Goal: Ask a question

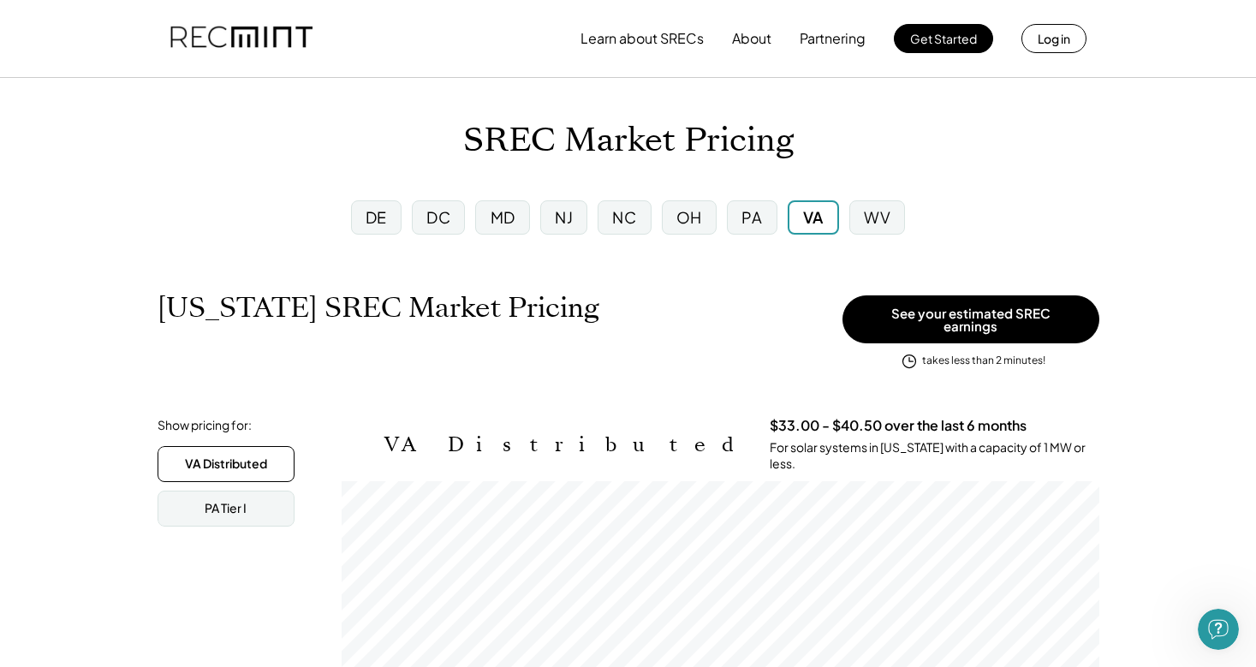
click at [1224, 621] on div "Open Intercom Messenger" at bounding box center [1218, 629] width 56 height 56
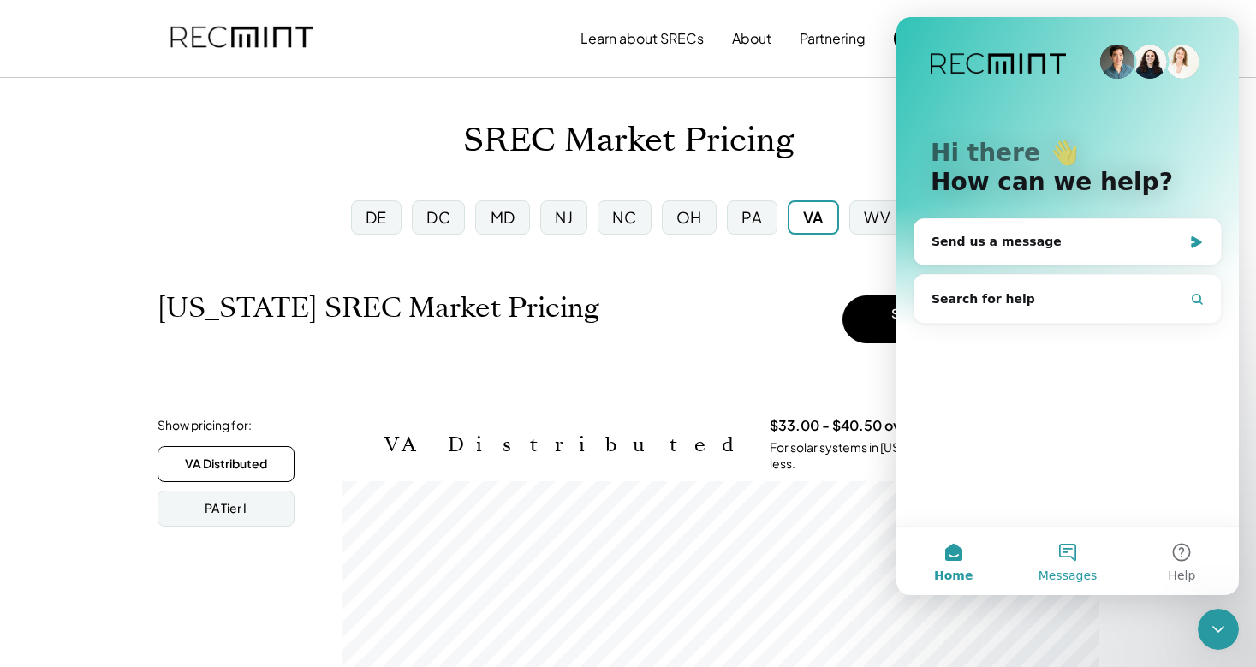
click at [1071, 552] on button "Messages" at bounding box center [1067, 560] width 114 height 68
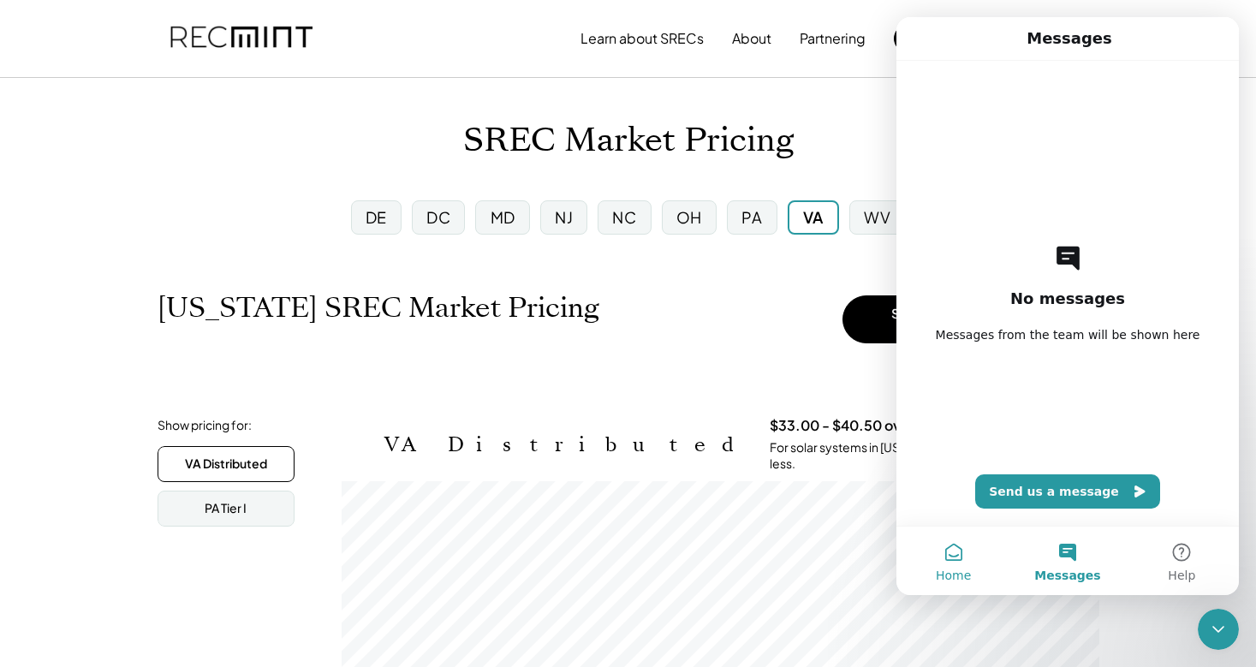
click at [950, 543] on button "Home" at bounding box center [953, 560] width 114 height 68
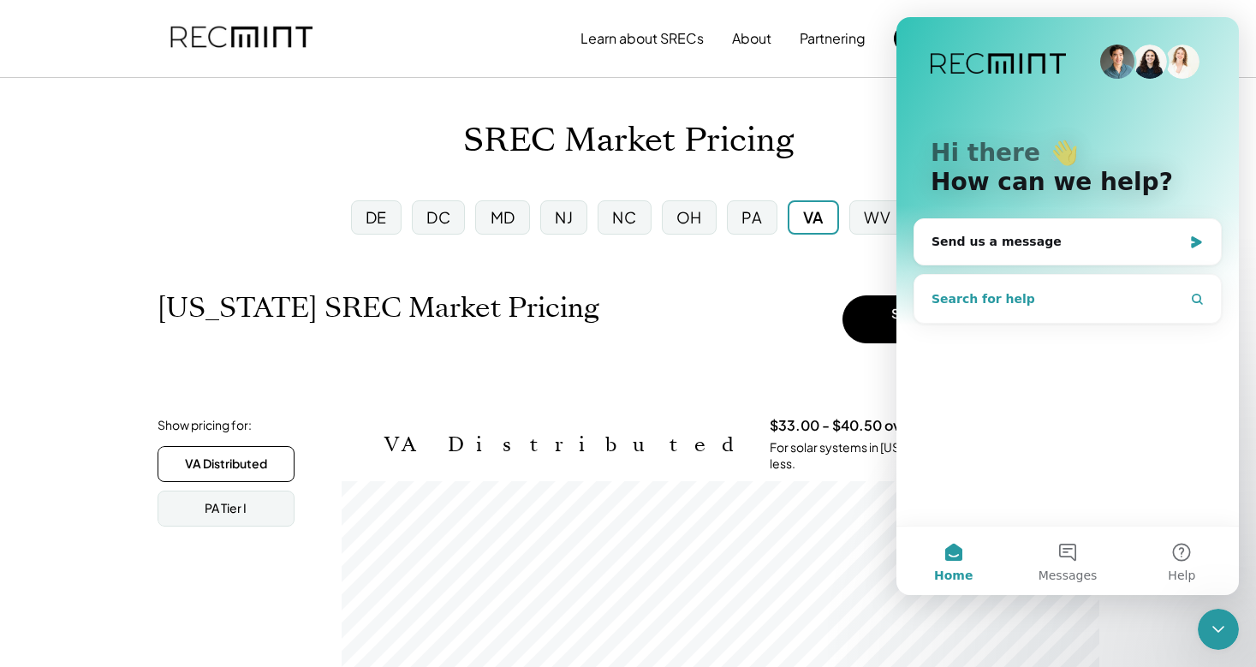
click at [1014, 293] on span "Search for help" at bounding box center [983, 299] width 104 height 18
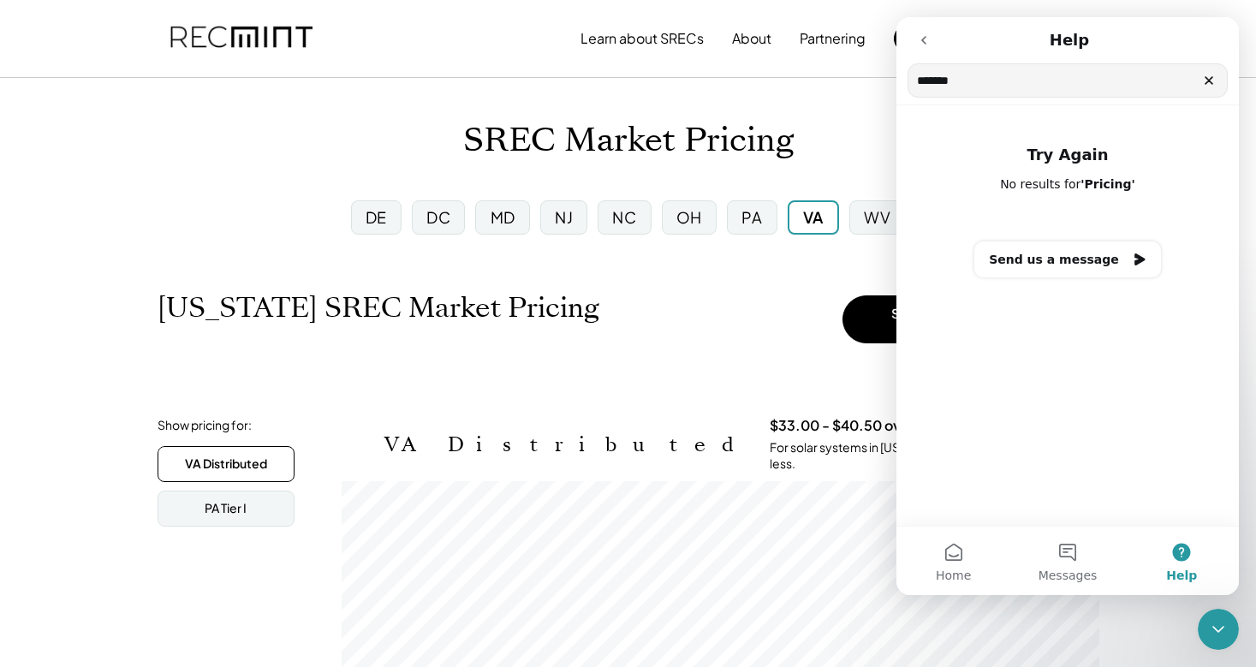
click at [925, 86] on input "*******" at bounding box center [1067, 80] width 318 height 33
type input "****"
click at [950, 552] on button "Home" at bounding box center [953, 560] width 114 height 68
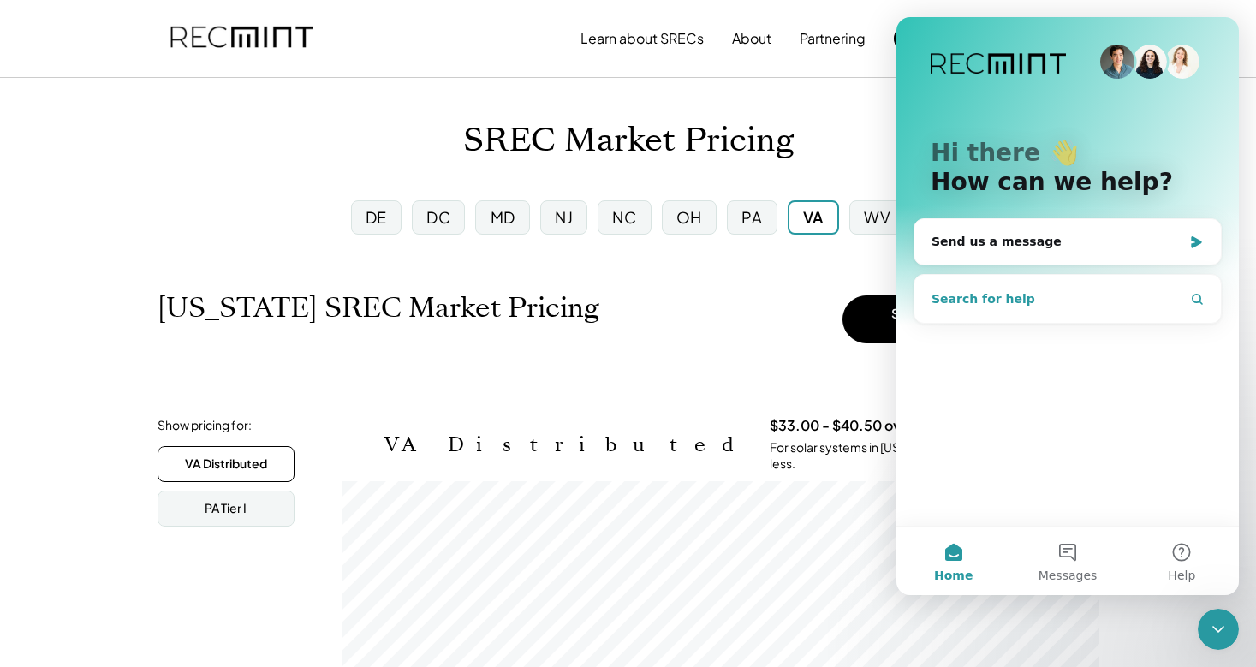
click at [1043, 303] on button "Search for help" at bounding box center [1067, 299] width 293 height 34
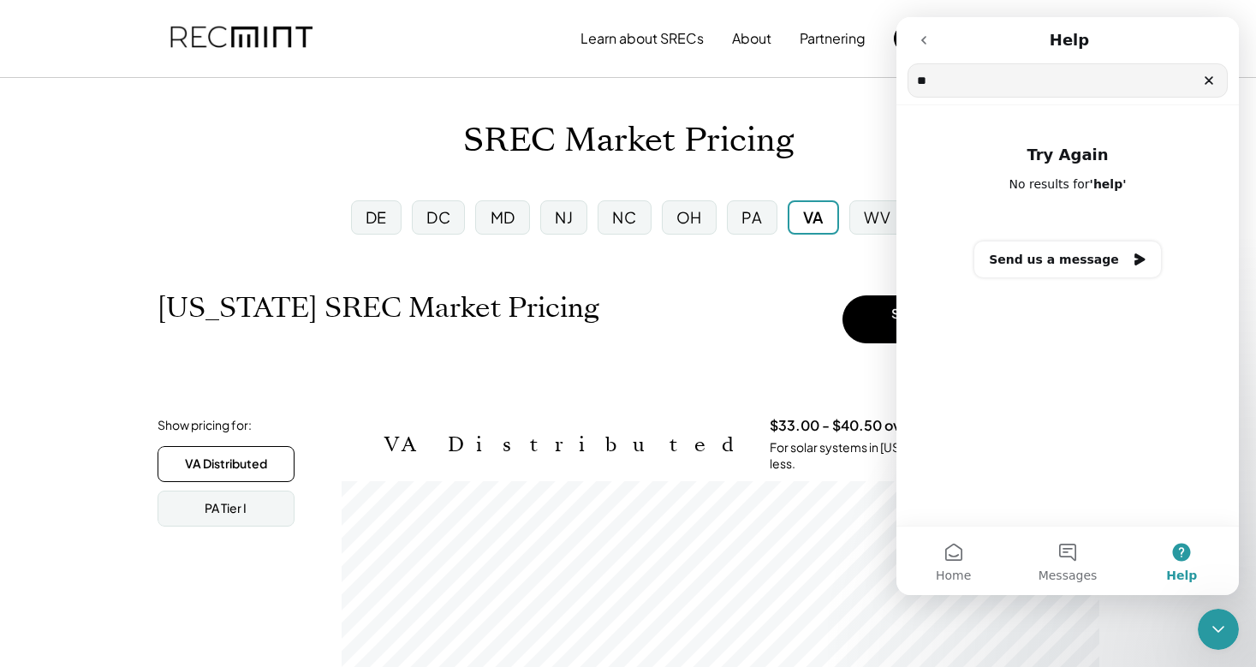
type input "*"
type input "**"
click at [920, 42] on icon "go back" at bounding box center [924, 40] width 14 height 14
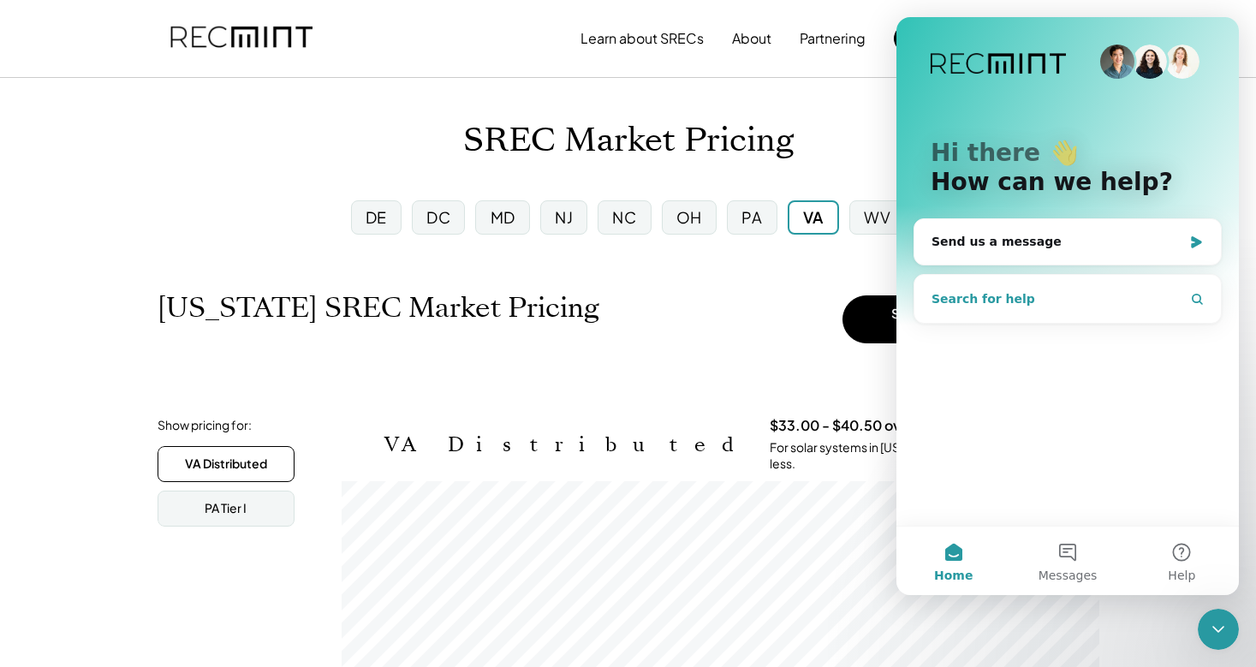
click at [1105, 295] on button "Search for help" at bounding box center [1067, 299] width 293 height 34
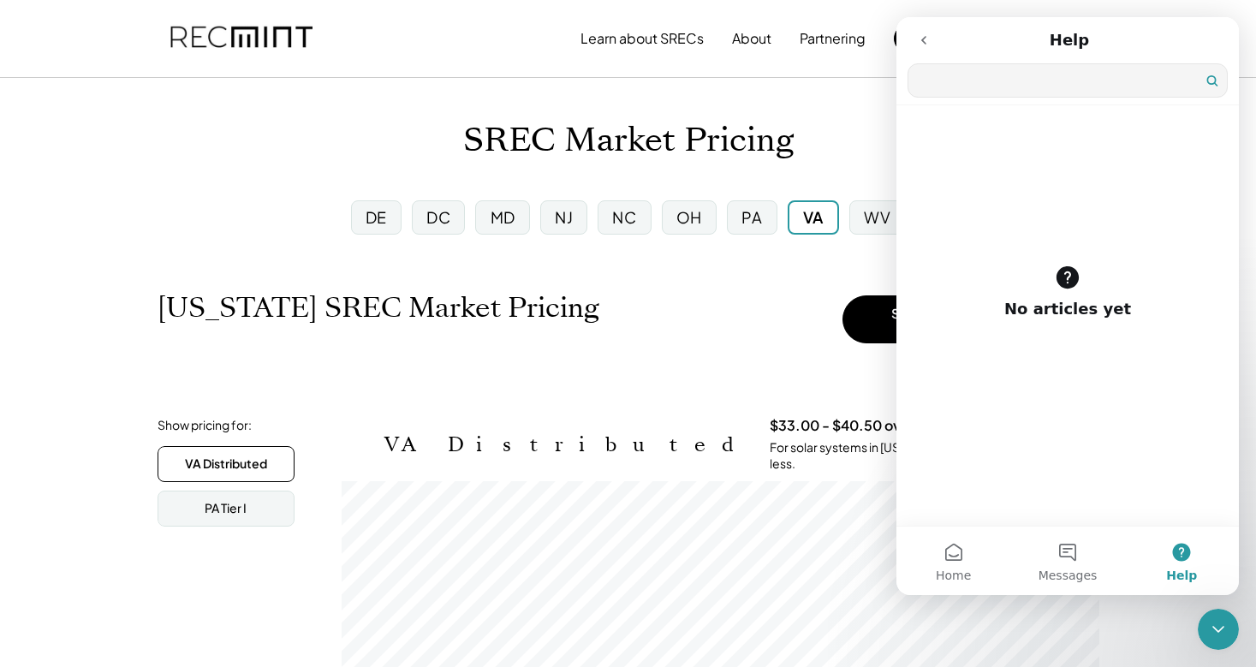
click at [1039, 86] on input "Search for help" at bounding box center [1067, 80] width 318 height 33
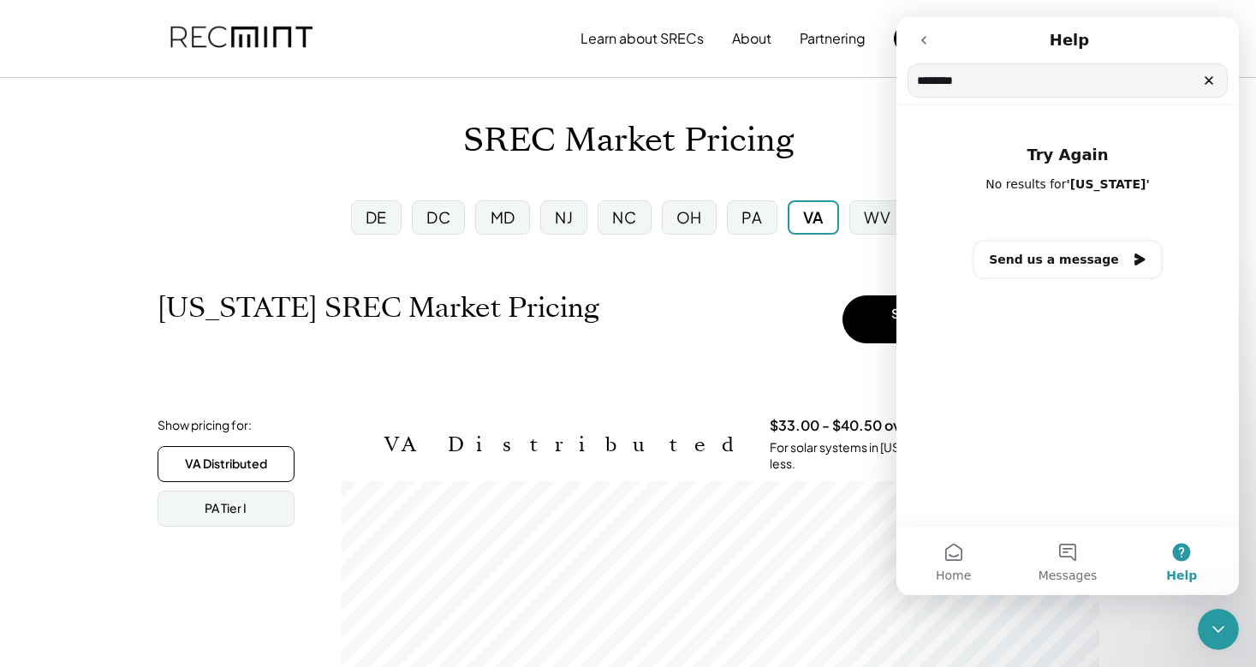
click at [947, 84] on input "********" at bounding box center [1067, 80] width 318 height 33
type input "*****"
click at [922, 39] on icon "go back" at bounding box center [924, 40] width 14 height 14
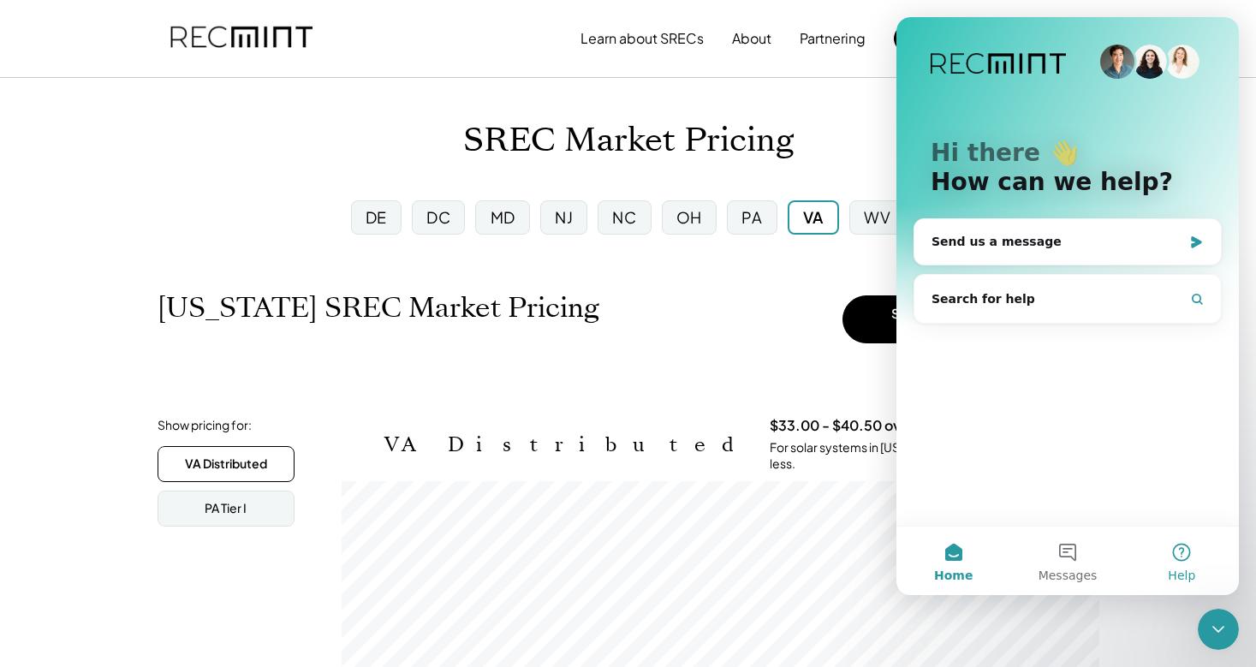
click at [1168, 550] on button "Help" at bounding box center [1182, 560] width 114 height 68
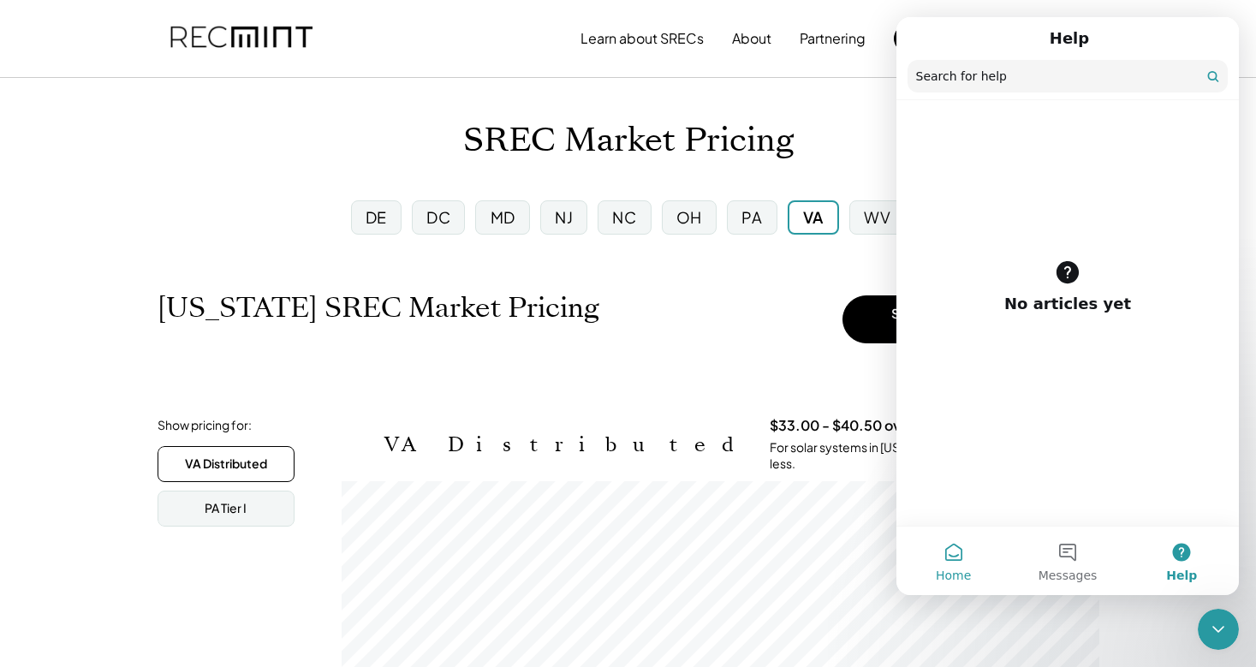
click at [949, 556] on button "Home" at bounding box center [953, 560] width 114 height 68
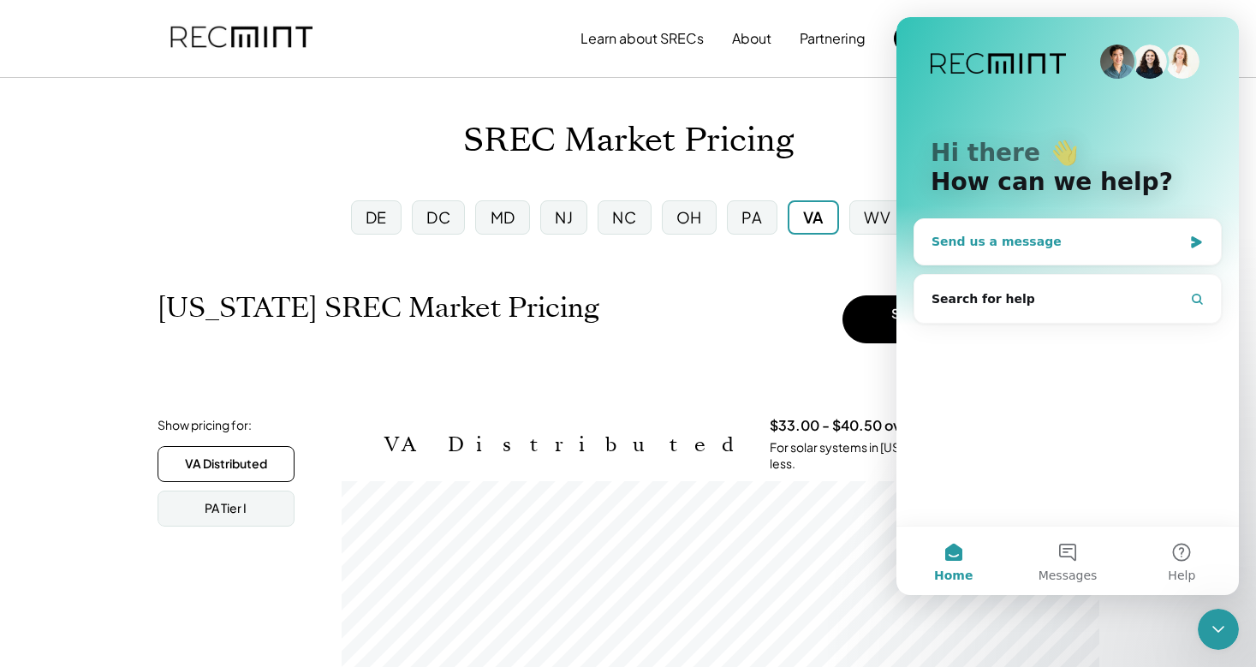
click at [1014, 240] on div "Send us a message" at bounding box center [1056, 242] width 251 height 18
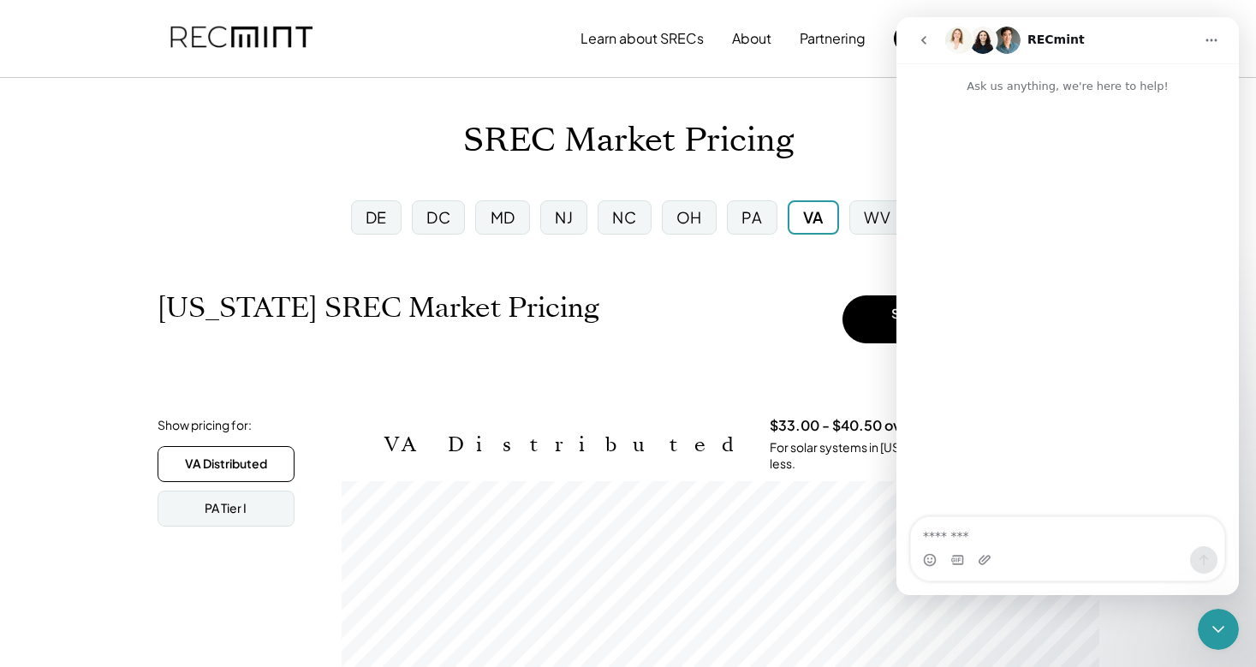
click at [950, 537] on textarea "Message…" at bounding box center [1067, 531] width 313 height 29
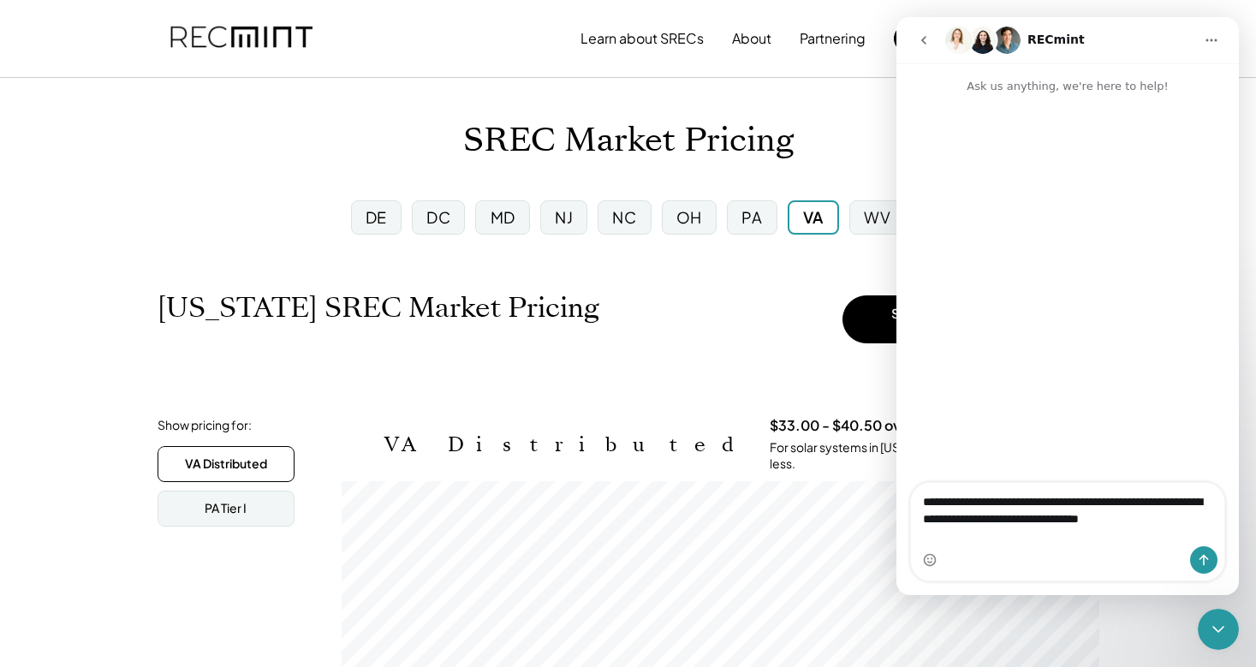
type textarea "**********"
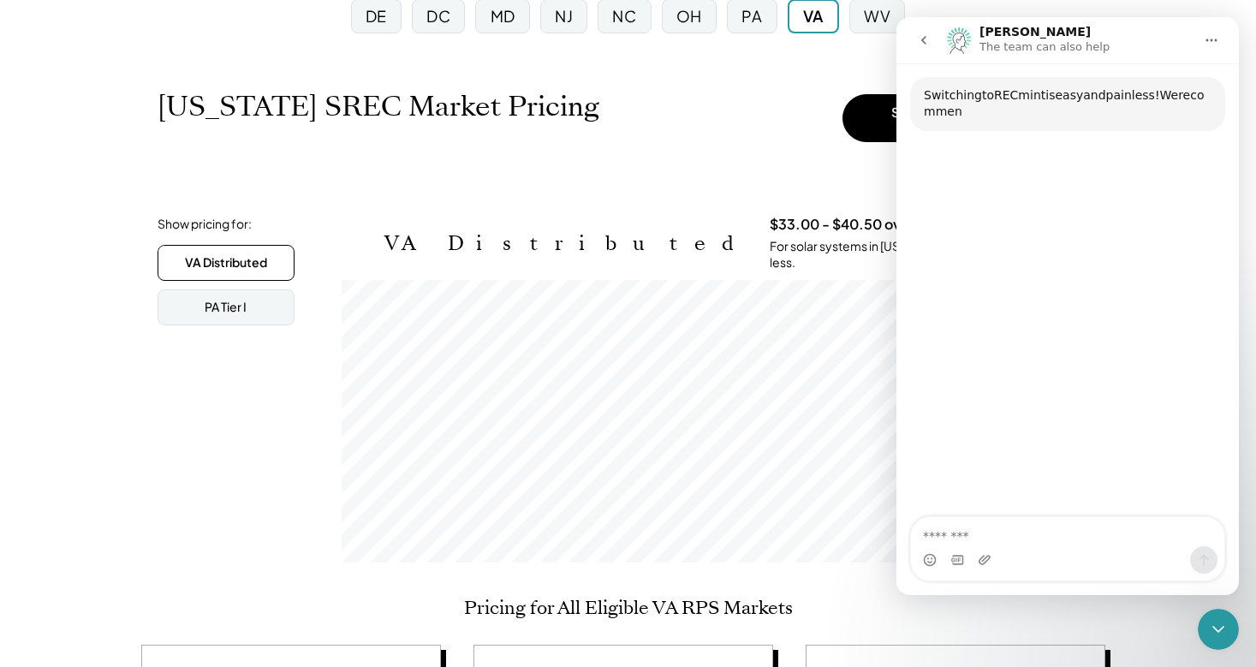
scroll to position [122, 0]
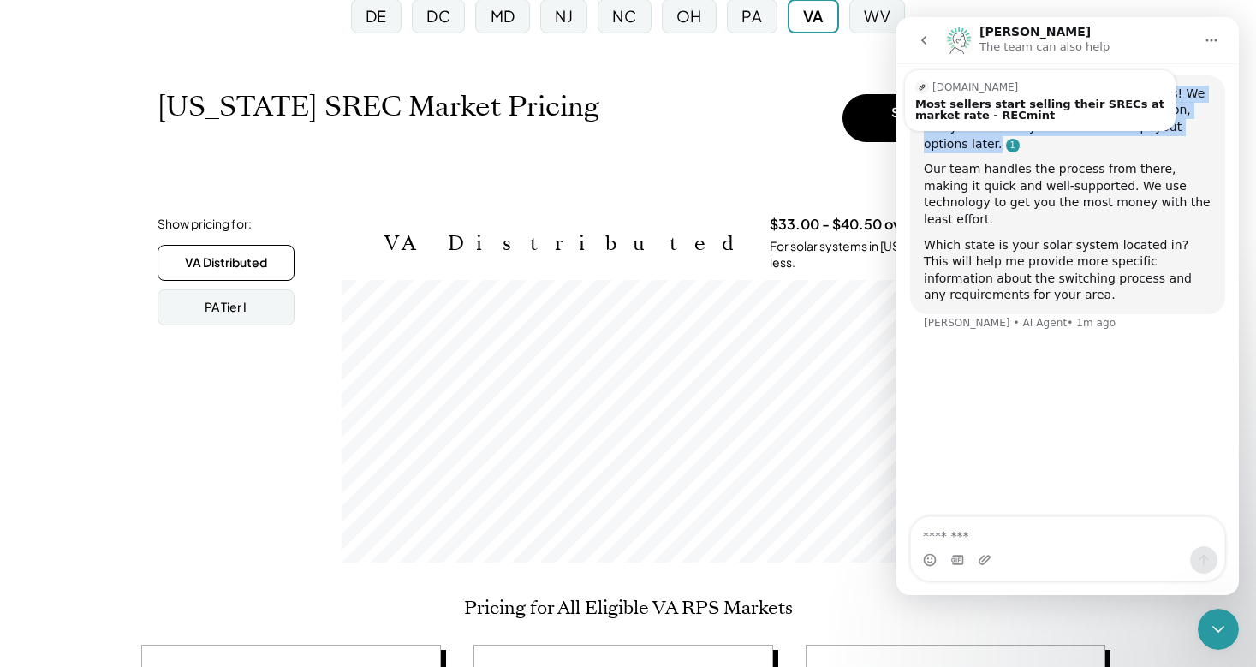
drag, startPoint x: 925, startPoint y: 89, endPoint x: 954, endPoint y: 140, distance: 59.0
click at [954, 140] on div "Switching to RECmint is easy and painless! We recommend starting with our marke…" at bounding box center [1068, 119] width 288 height 67
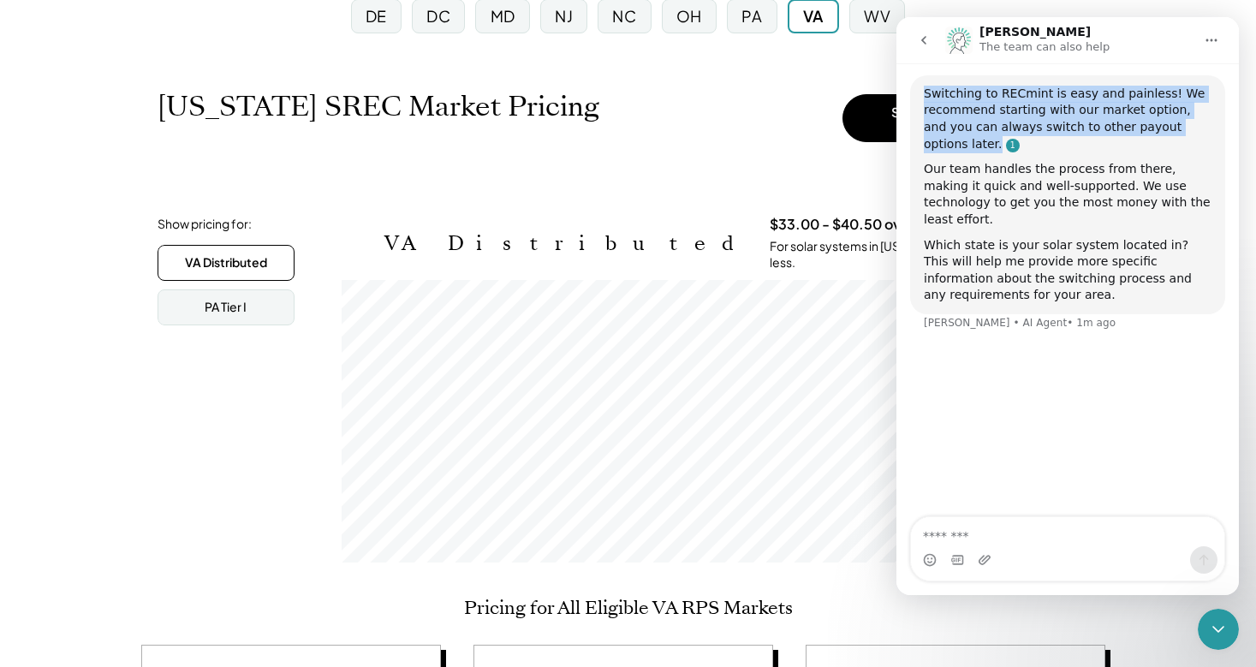
copy div "Switching to RECmint is easy and painless! We recommend starting with our marke…"
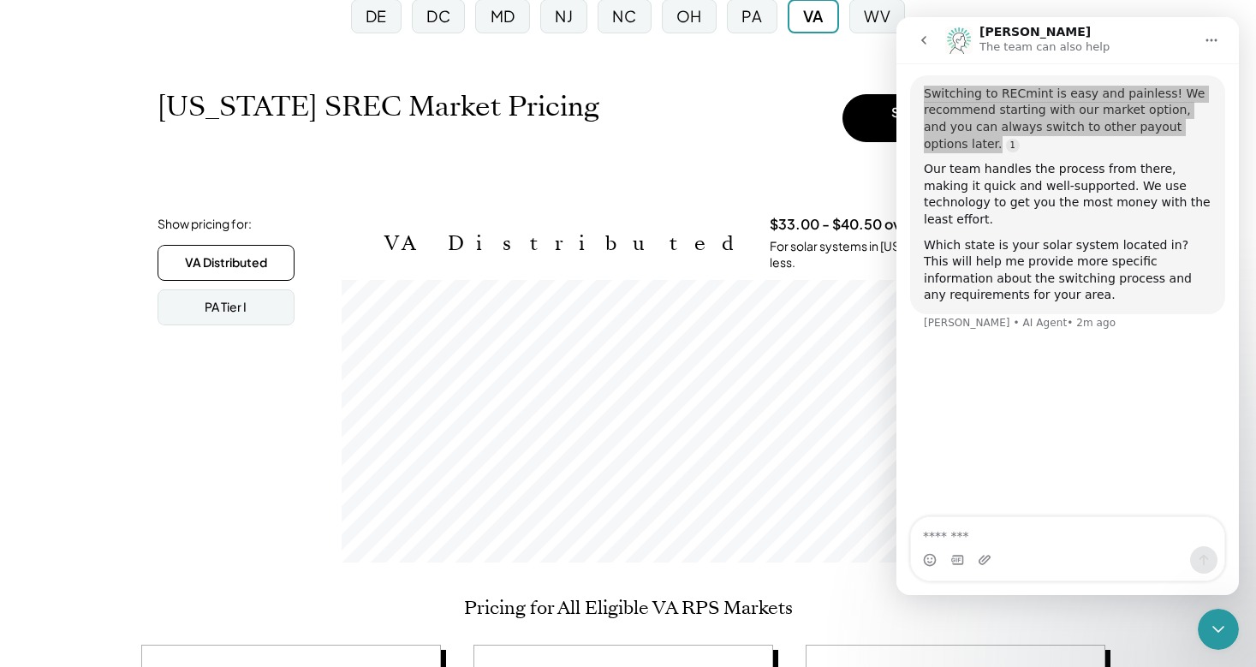
click at [979, 114] on div "Switching to RECmint is easy and painless! We recommend starting with our marke…" at bounding box center [1068, 119] width 288 height 67
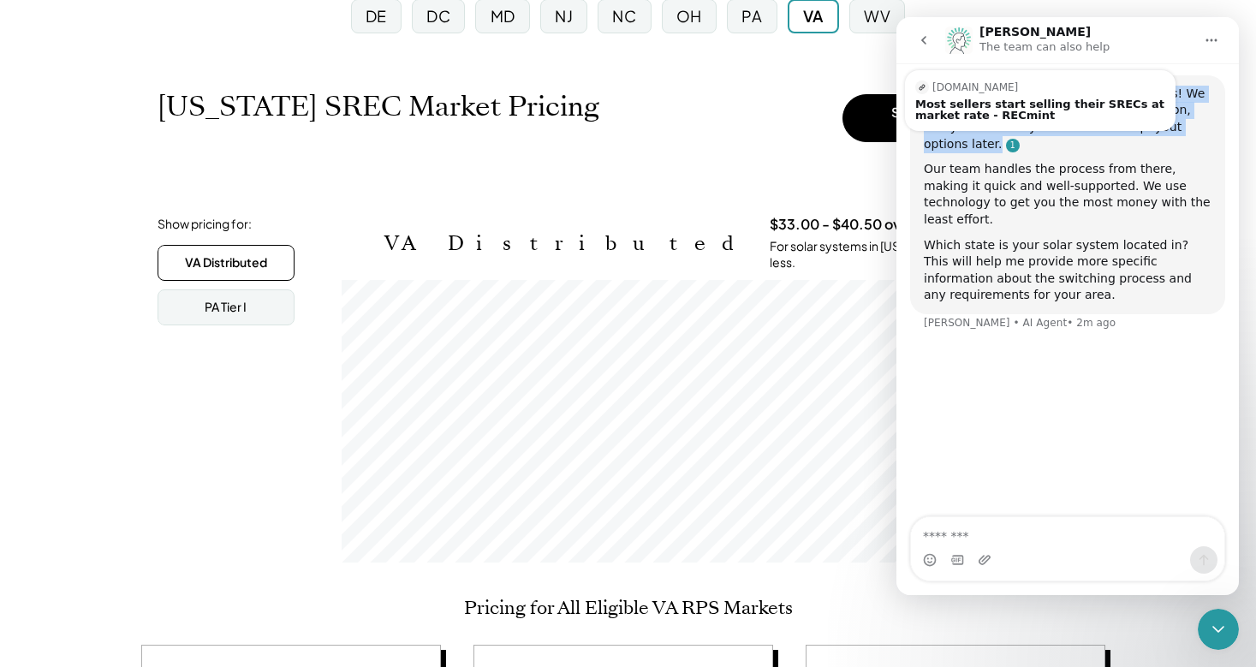
click at [1006, 143] on link "Source reference 90345034:" at bounding box center [1013, 146] width 14 height 14
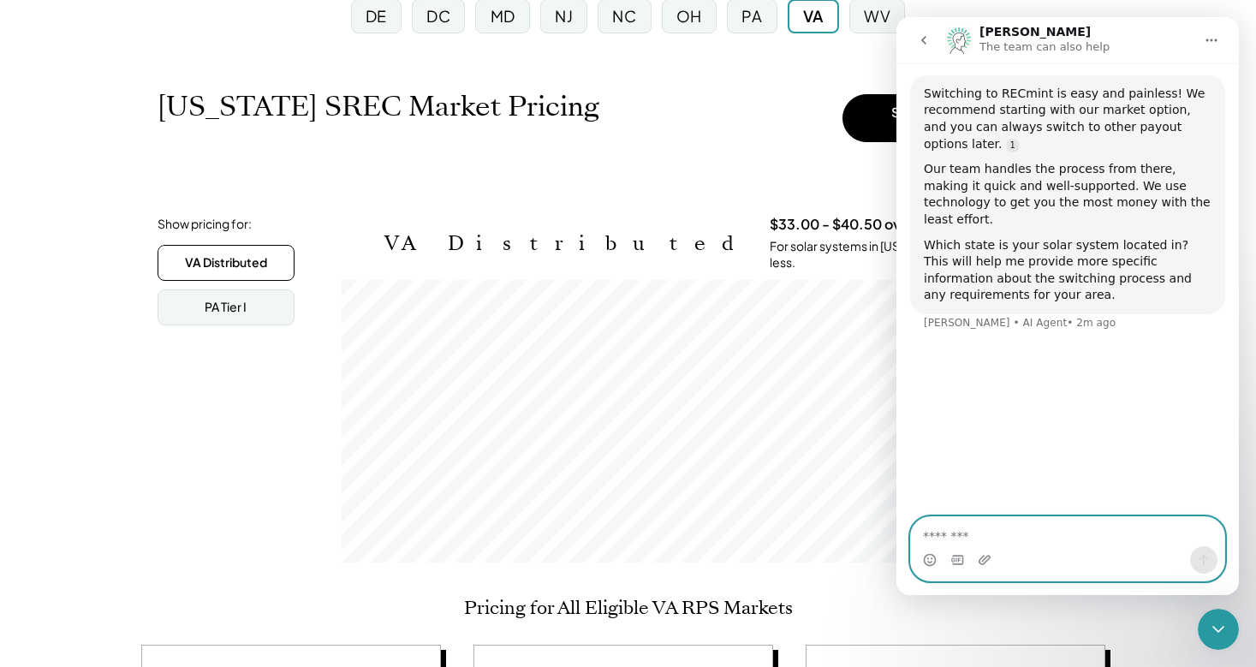
click at [947, 532] on textarea "Message…" at bounding box center [1067, 531] width 313 height 29
type textarea "********"
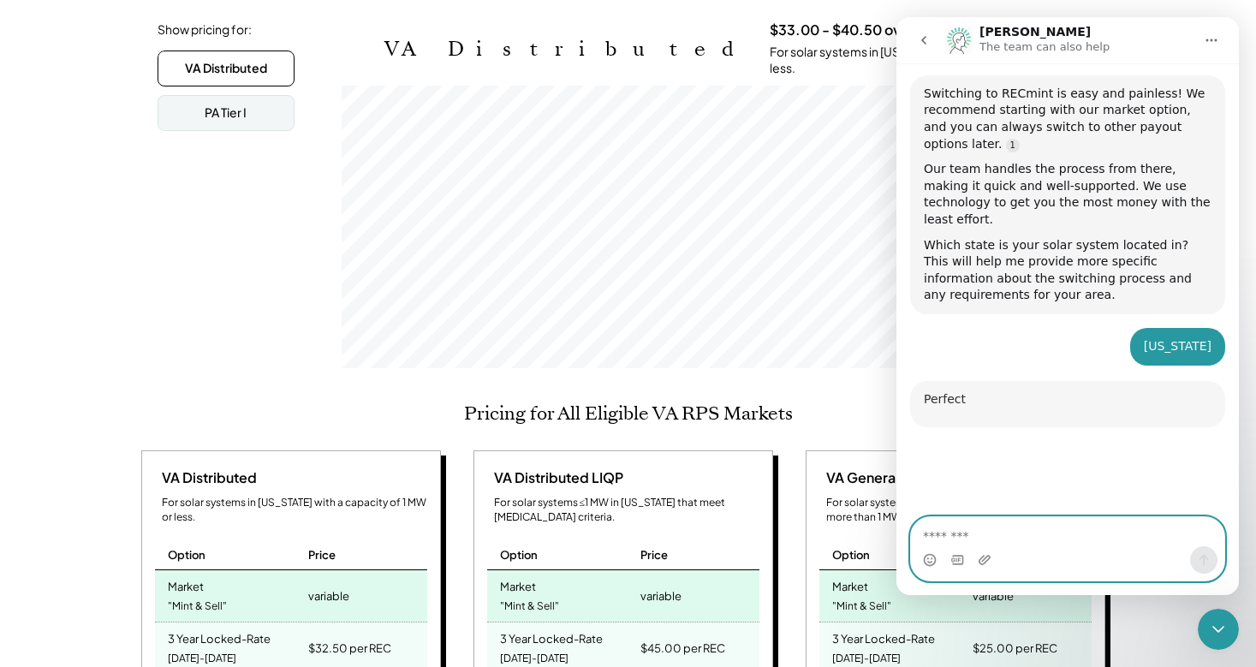
scroll to position [370, 0]
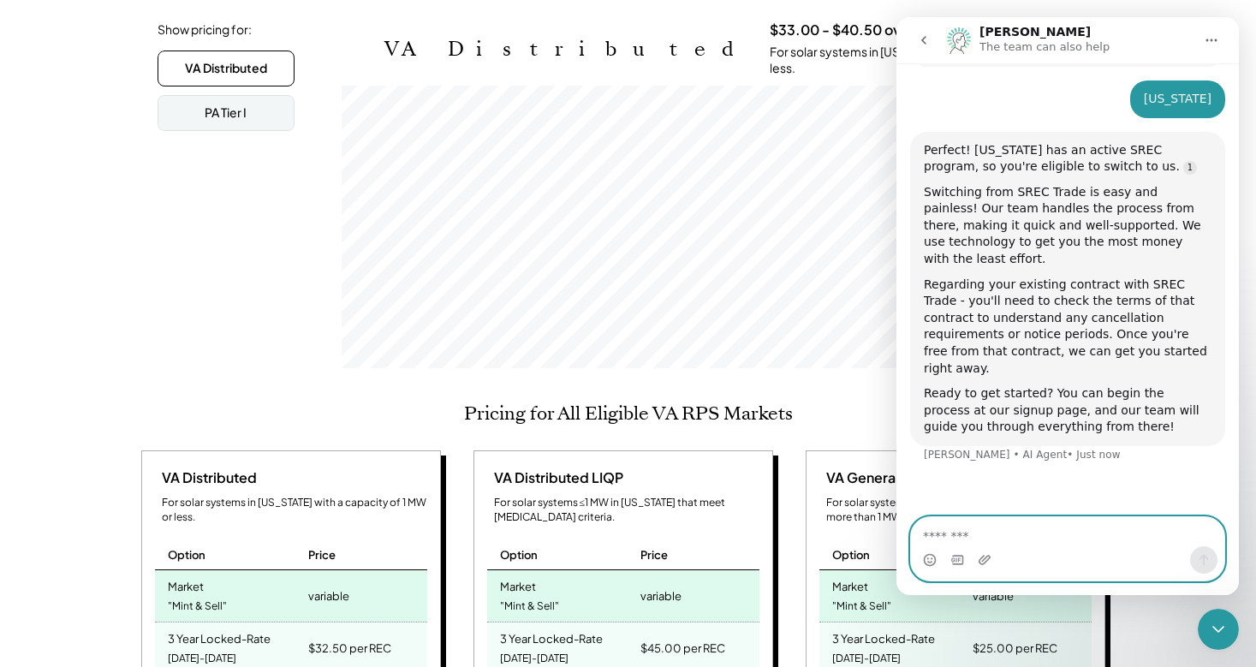
click at [961, 538] on textarea "Message…" at bounding box center [1067, 531] width 313 height 29
type textarea "**********"
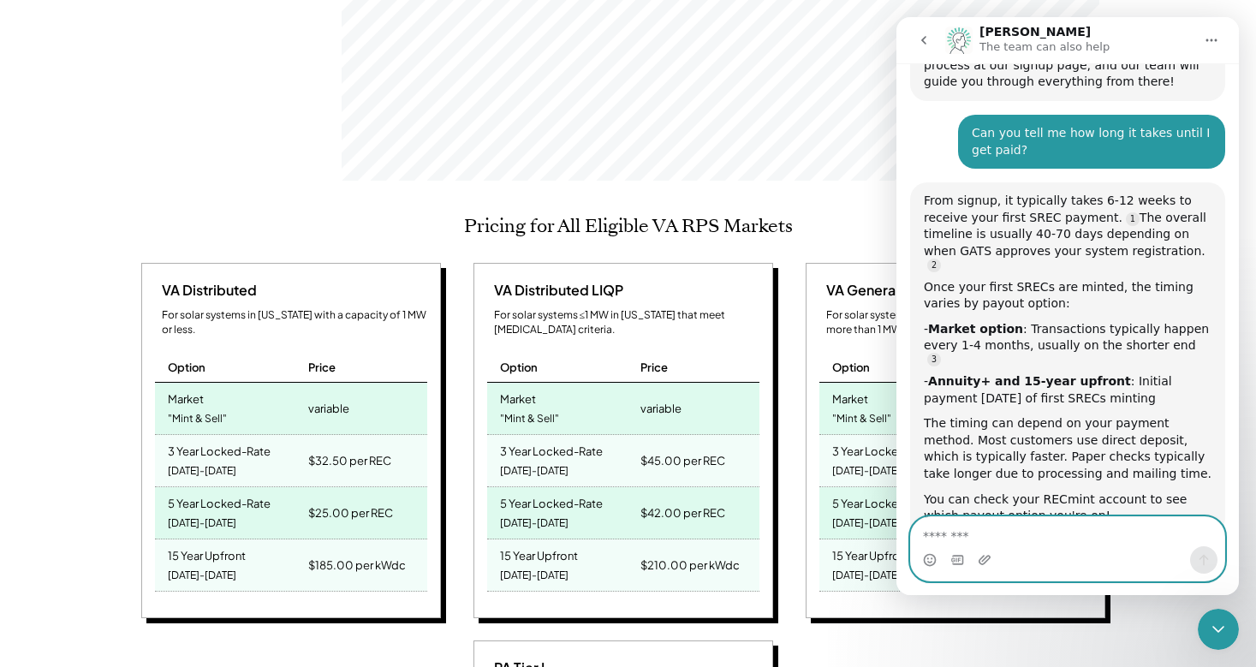
scroll to position [585, 0]
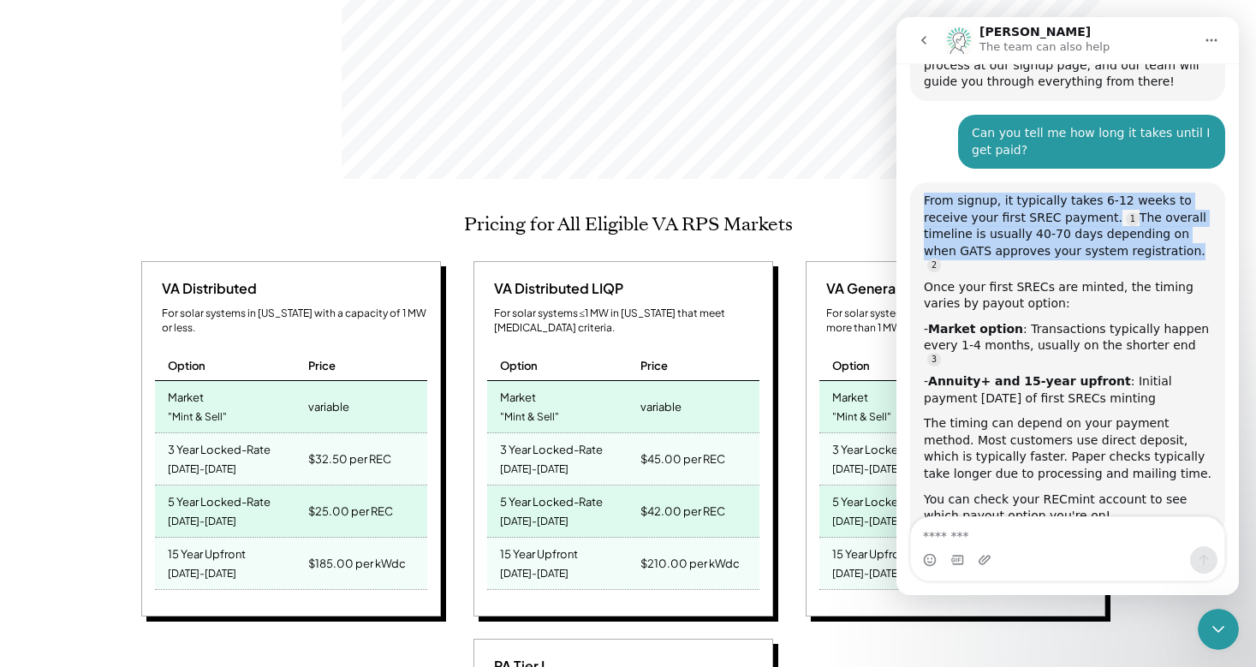
drag, startPoint x: 1144, startPoint y: 182, endPoint x: 923, endPoint y: 136, distance: 225.6
click at [923, 182] on div "From signup, it typically takes 6-12 weeks to receive your first SREC payment. …" at bounding box center [1067, 358] width 315 height 353
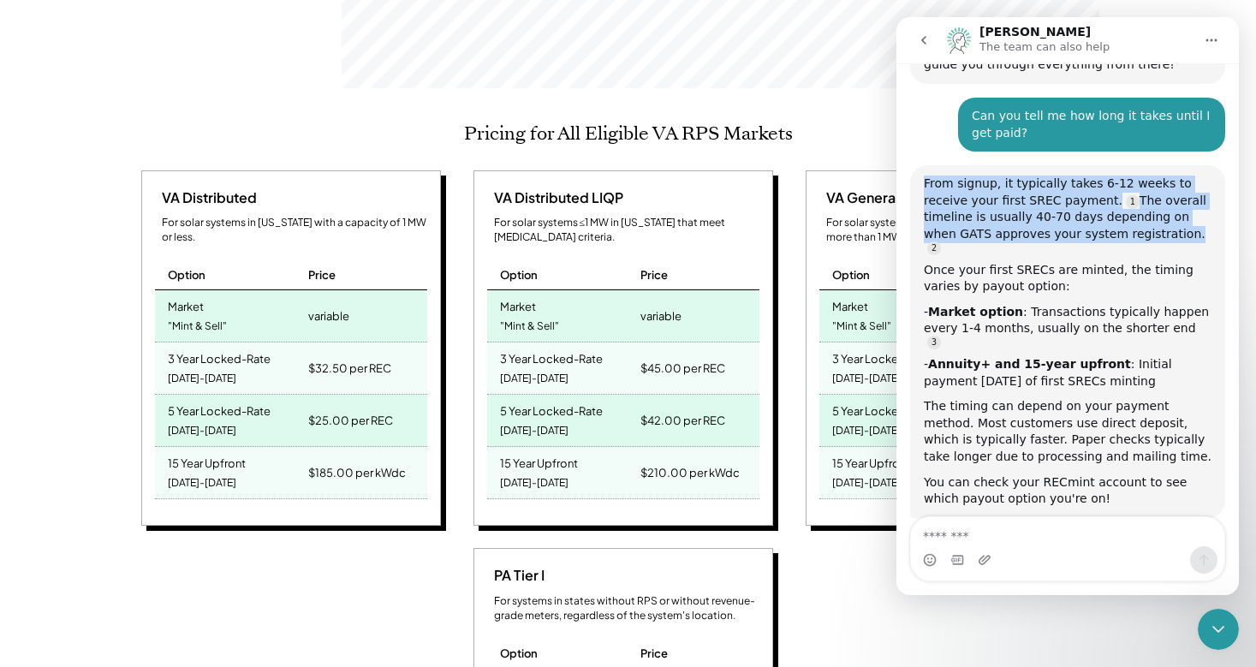
copy div "From signup, it typically takes 6-12 weeks to receive your first SREC payment. …"
drag, startPoint x: 1126, startPoint y: 291, endPoint x: 918, endPoint y: 194, distance: 229.4
click at [918, 194] on div "From signup, it typically takes 6-12 weeks to receive your first SREC payment. …" at bounding box center [1067, 341] width 315 height 353
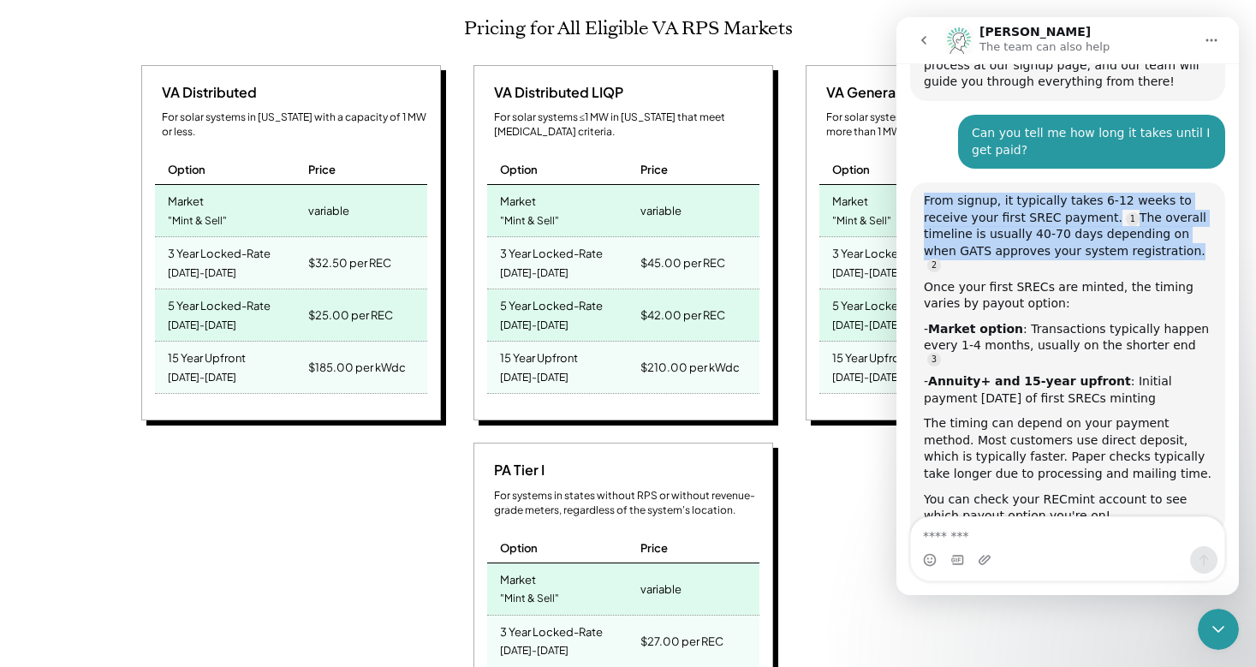
scroll to position [783, 0]
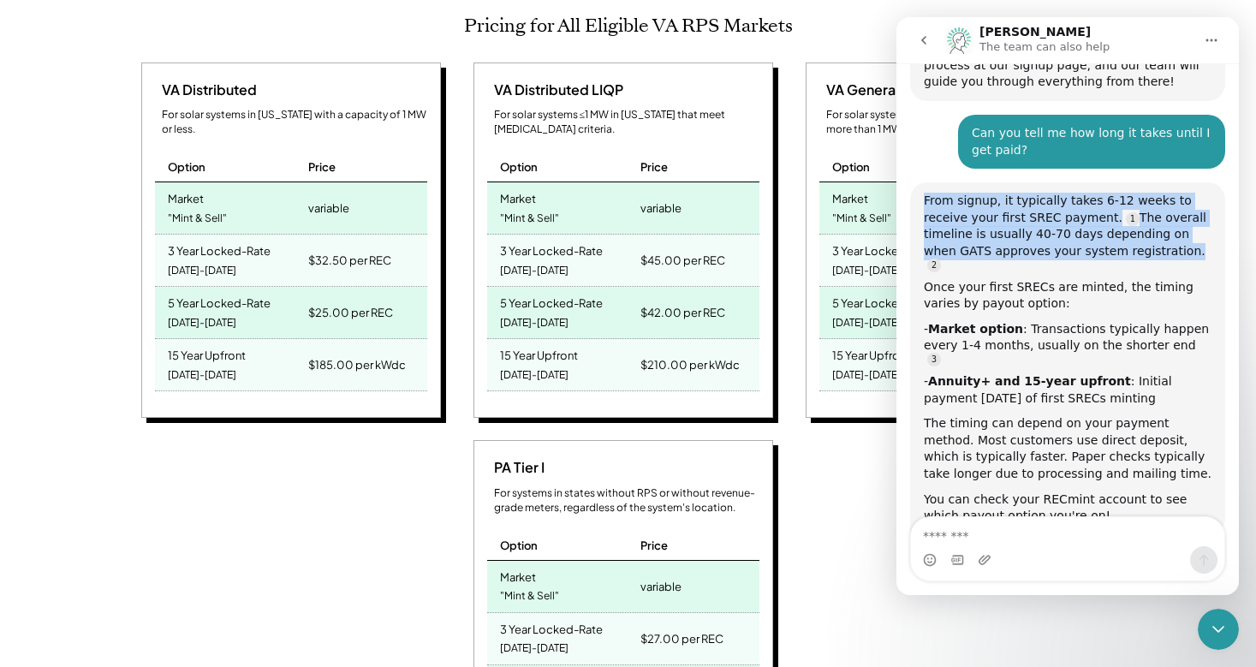
copy div "Once your first SRECs are minted, the timing varies by payout option: - Market …"
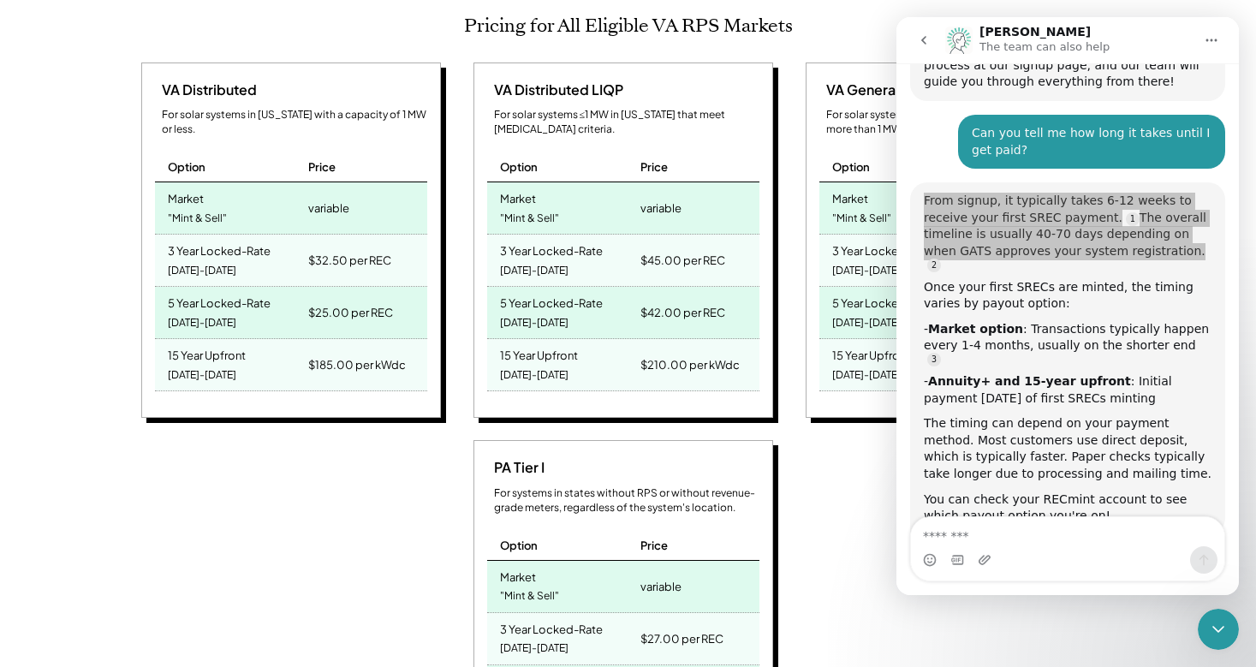
click at [1072, 321] on div "- Market option : Transactions typically happen every 1-4 months, usually on th…" at bounding box center [1068, 343] width 288 height 44
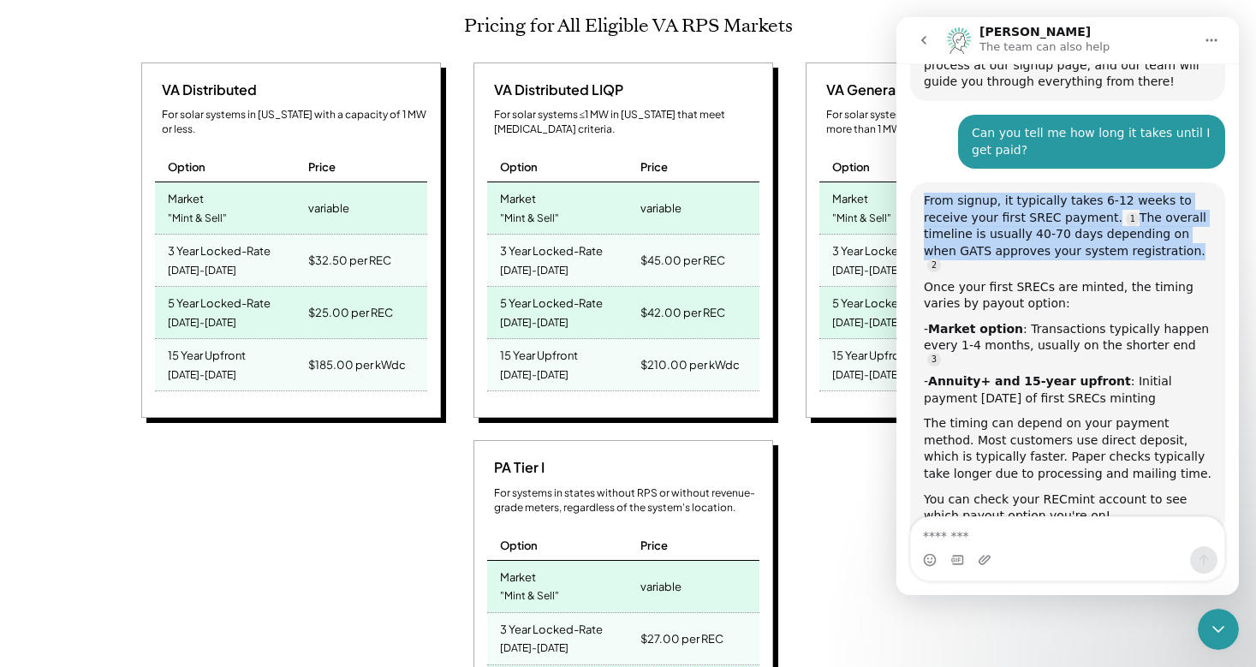
click at [1100, 373] on div "- Annuity+ and 15-year upfront : Initial payment [DATE] of first SRECs minting" at bounding box center [1068, 389] width 288 height 33
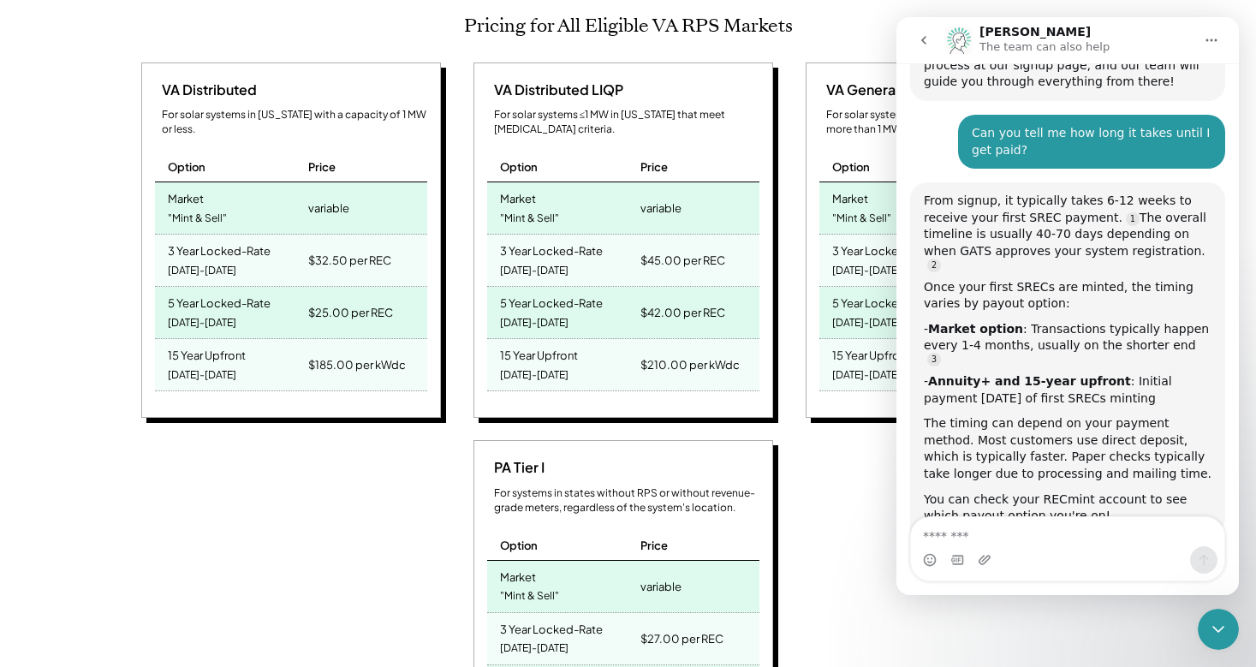
scroll to position [891, 0]
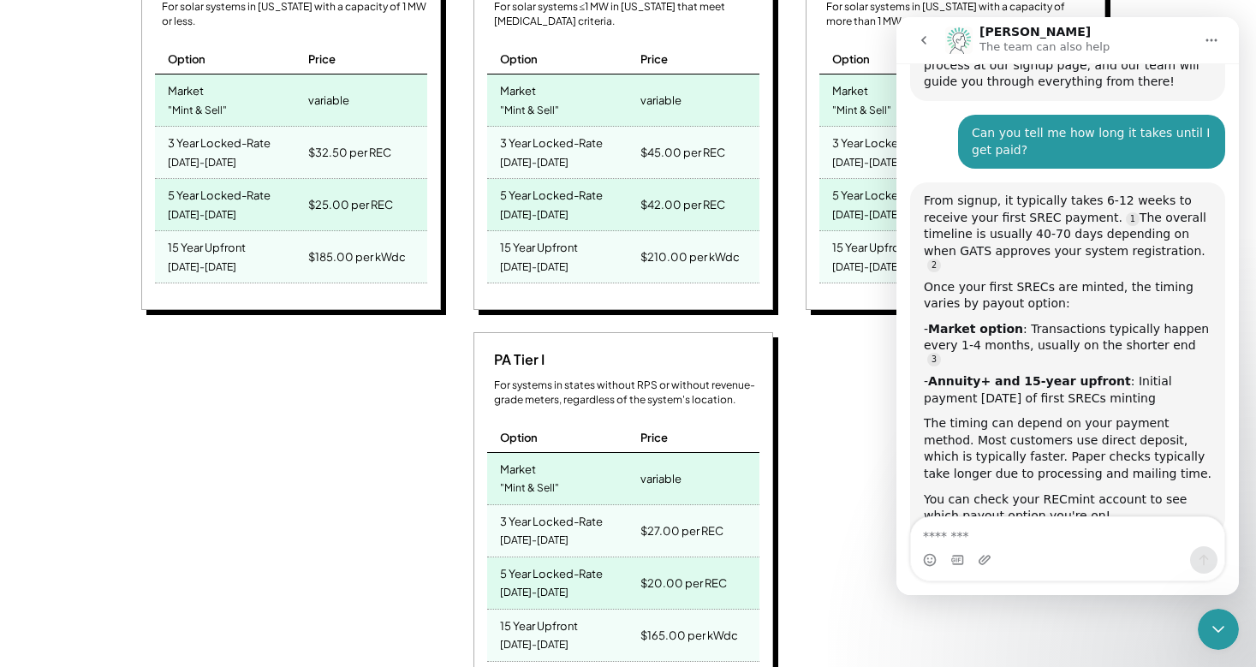
drag, startPoint x: 1126, startPoint y: 309, endPoint x: 913, endPoint y: 202, distance: 238.5
click at [913, 202] on div "From signup, it typically takes 6-12 weeks to receive your first SREC payment. …" at bounding box center [1067, 358] width 315 height 353
copy div "Once your first SRECs are minted, the timing varies by payout option: - Market …"
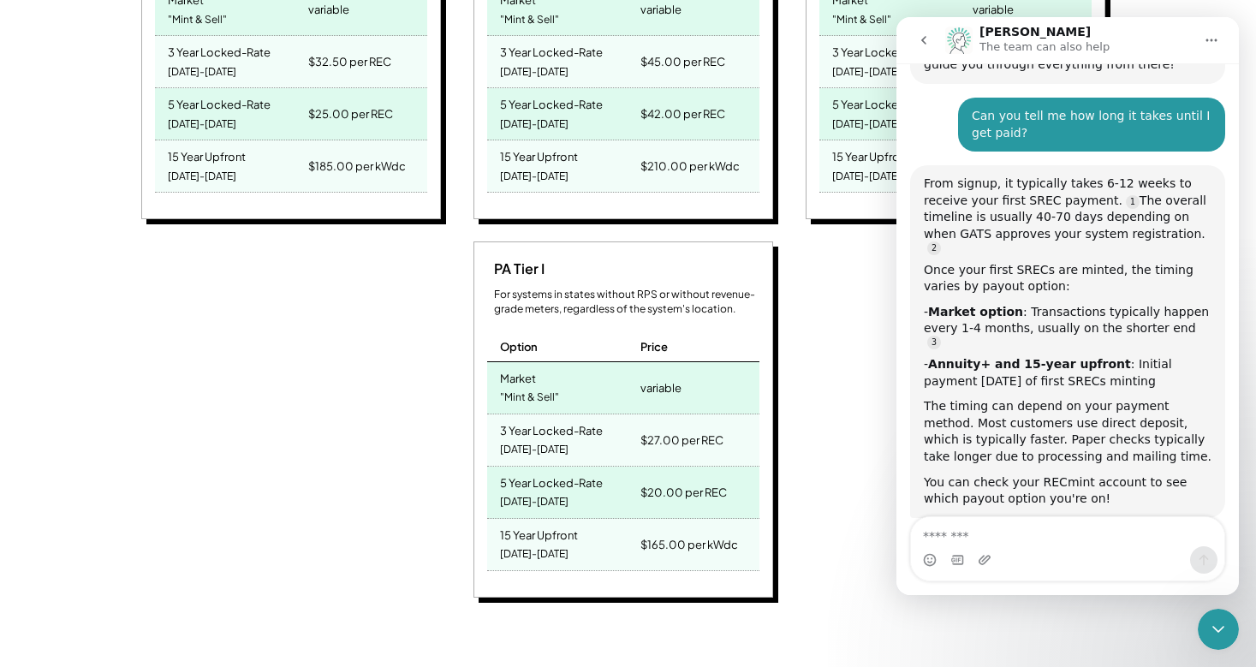
click at [998, 398] on div "The timing can depend on your payment method. Most customers use direct deposit…" at bounding box center [1068, 431] width 288 height 67
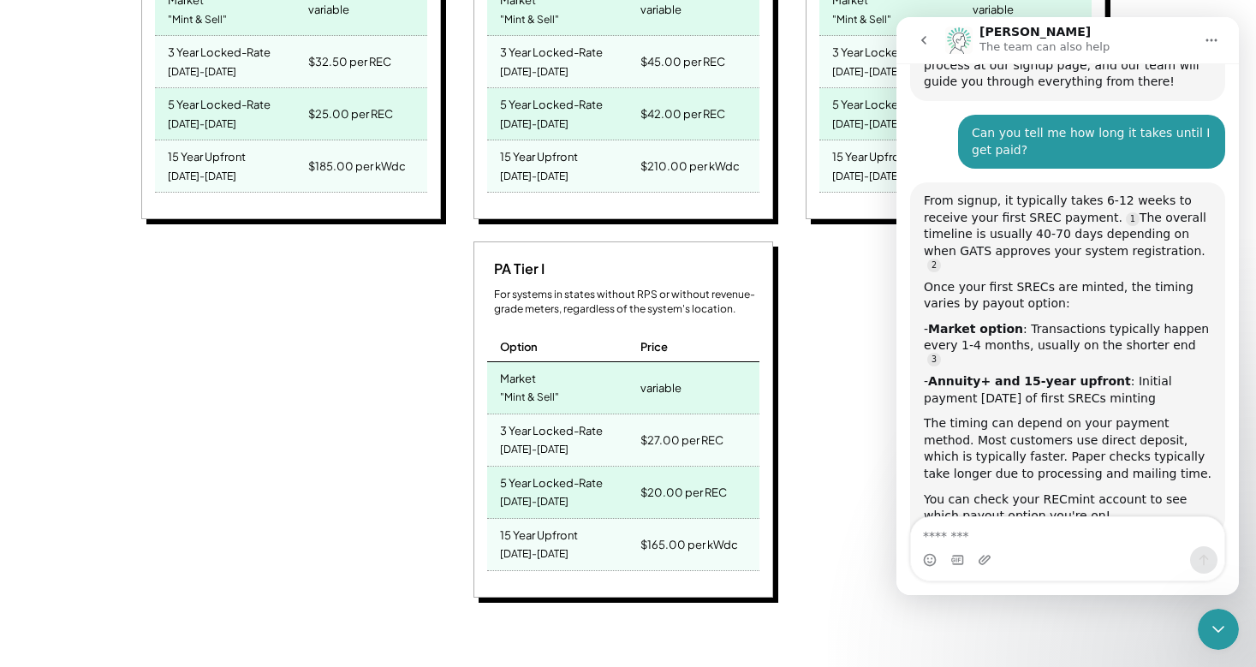
scroll to position [1090, 0]
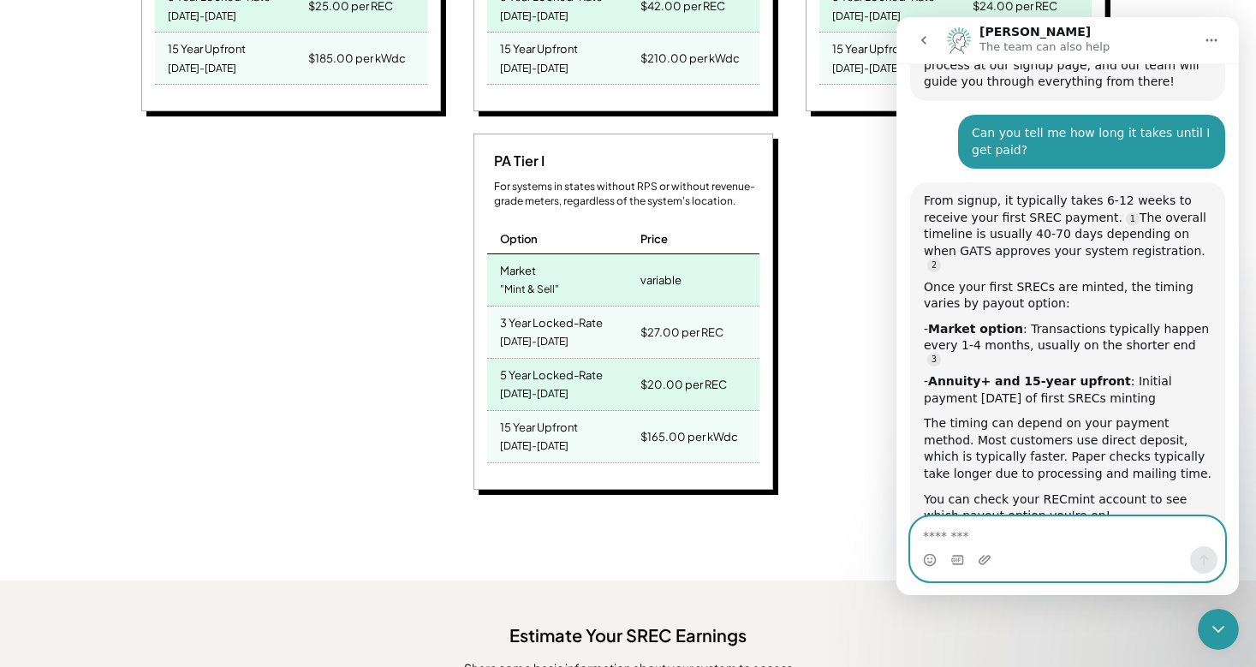
click at [950, 535] on textarea "Message…" at bounding box center [1067, 531] width 313 height 29
type textarea "**********"
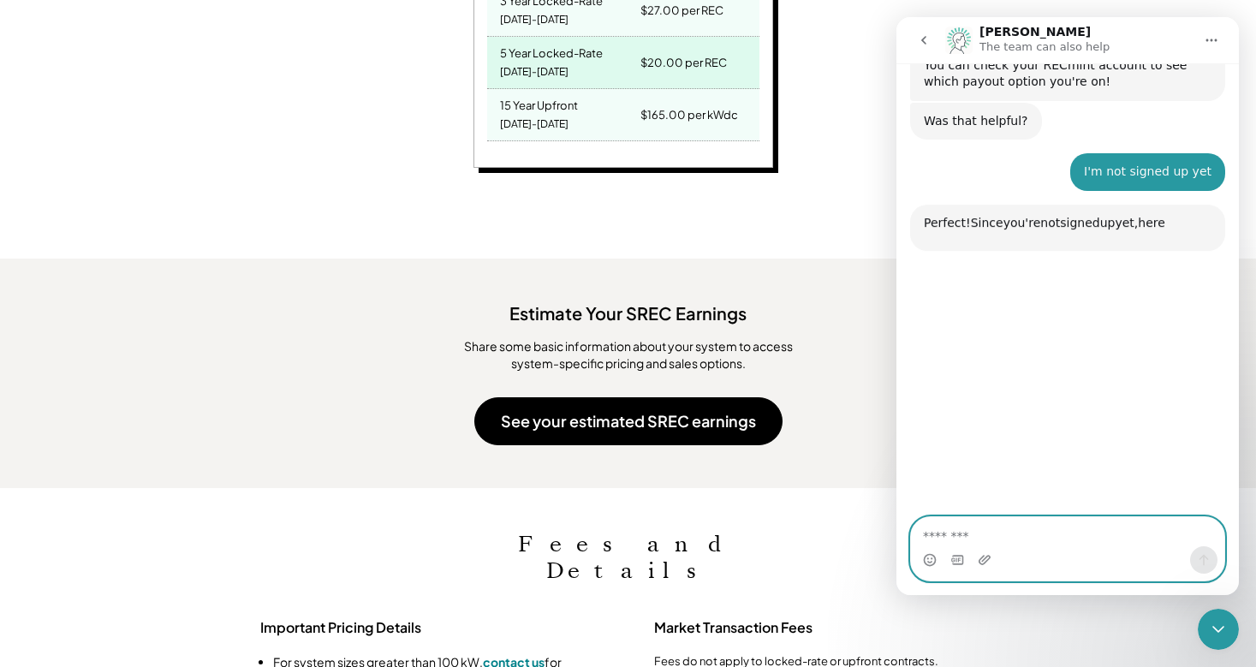
scroll to position [1150, 0]
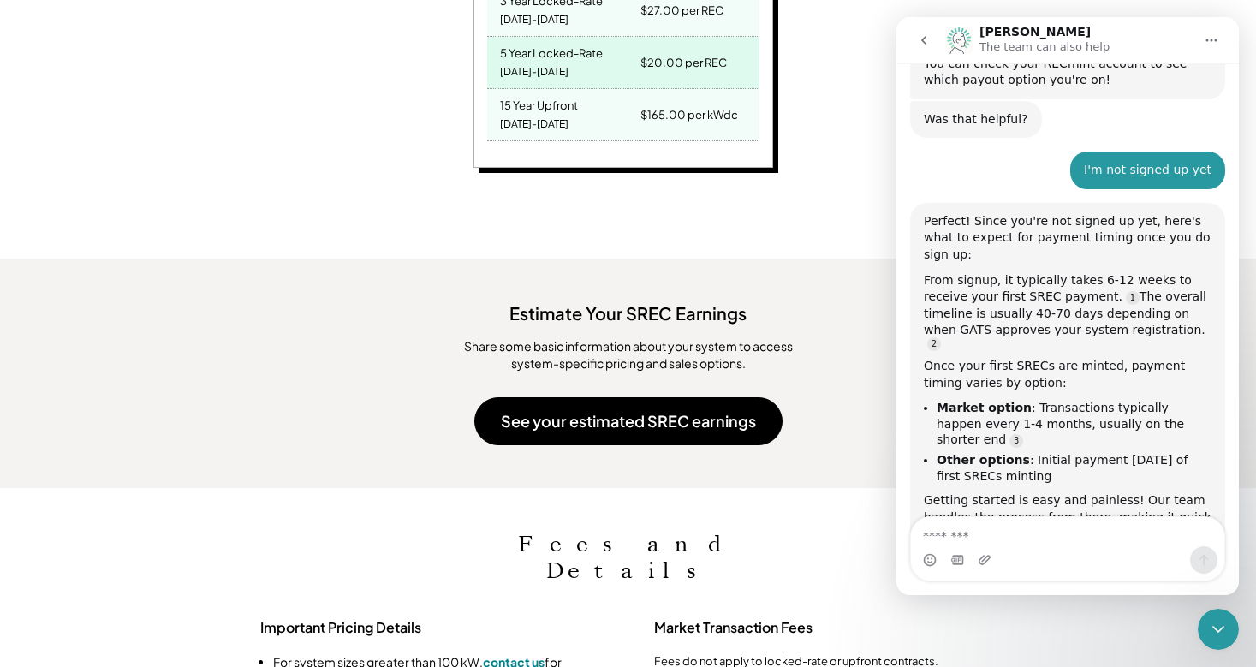
drag, startPoint x: 1064, startPoint y: 353, endPoint x: 922, endPoint y: 258, distance: 170.9
click at [922, 258] on div "Perfect! Since you're not signed up yet, here's what to expect for payment timi…" at bounding box center [1067, 394] width 315 height 383
copy div "Once your first SRECs are minted, payment timing varies by option: Market optio…"
click at [1082, 492] on div "Getting started is easy and painless! Our team handles the process from there, …" at bounding box center [1068, 534] width 288 height 84
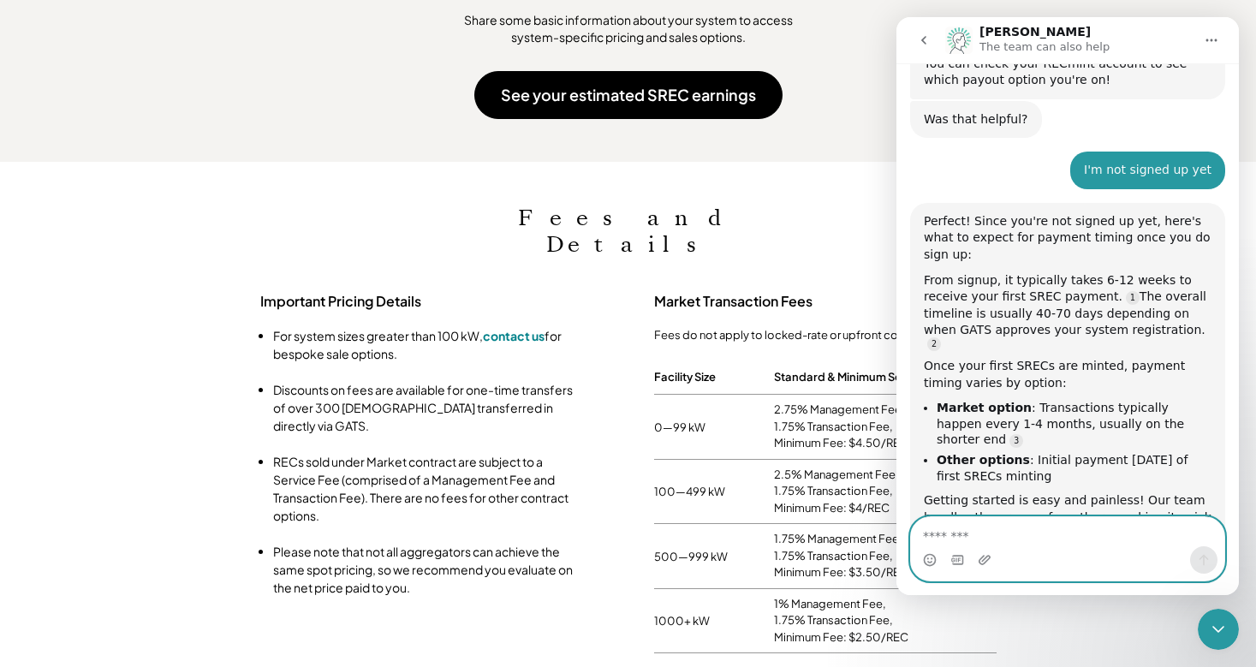
click at [965, 538] on textarea "Message…" at bounding box center [1067, 531] width 313 height 29
type textarea "**********"
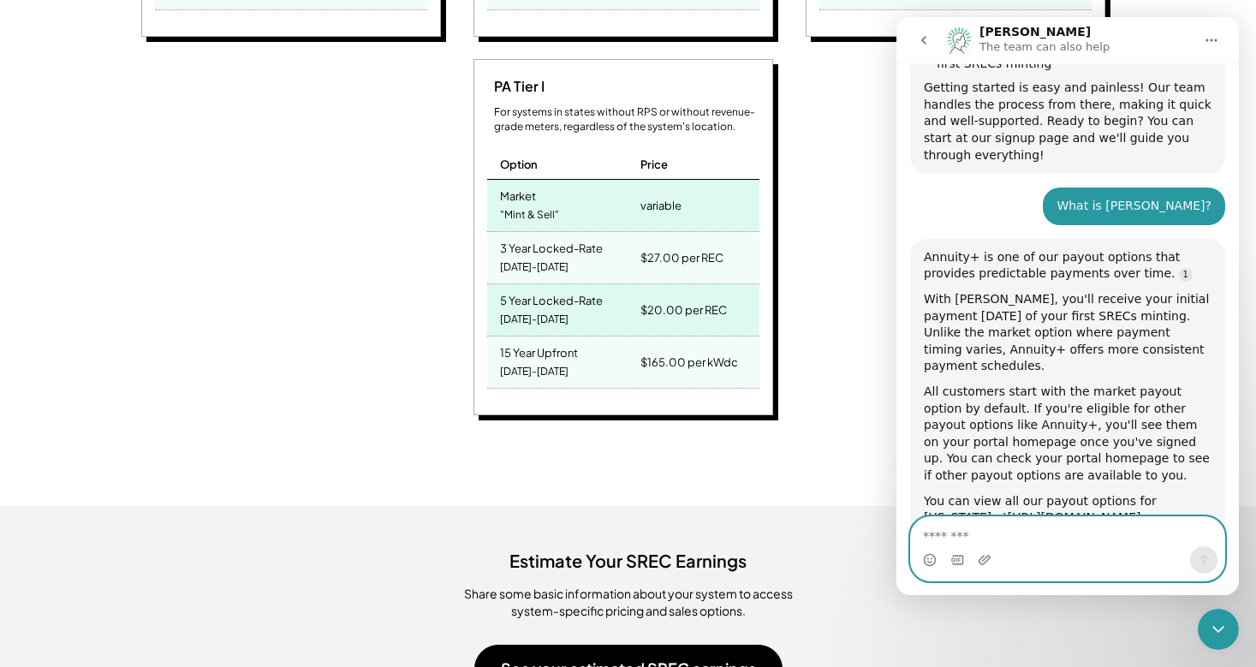
scroll to position [1163, 0]
click at [946, 538] on textarea "Message…" at bounding box center [1067, 531] width 313 height 29
type textarea "*"
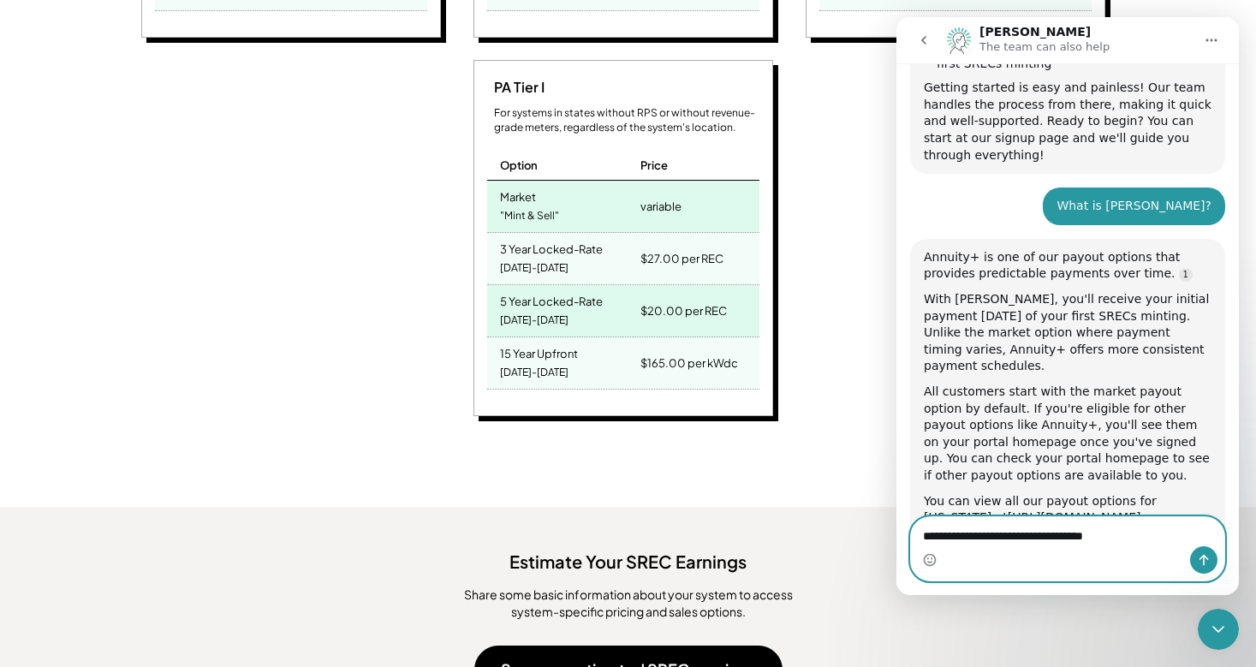
type textarea "**********"
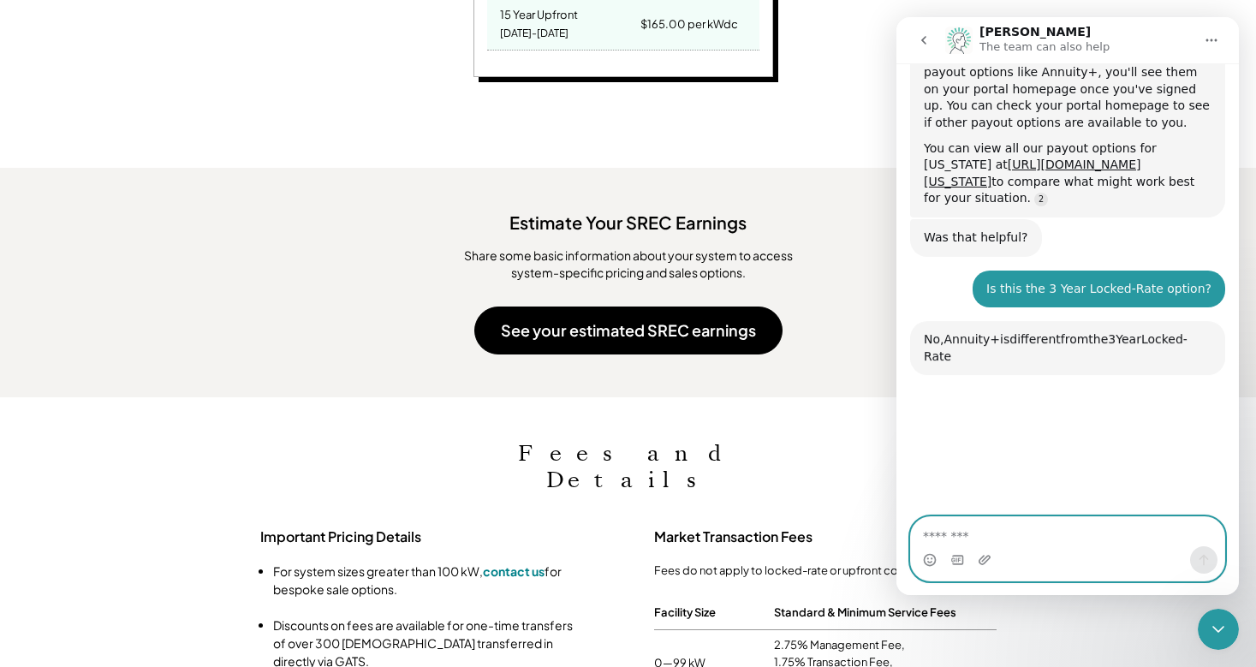
scroll to position [1982, 0]
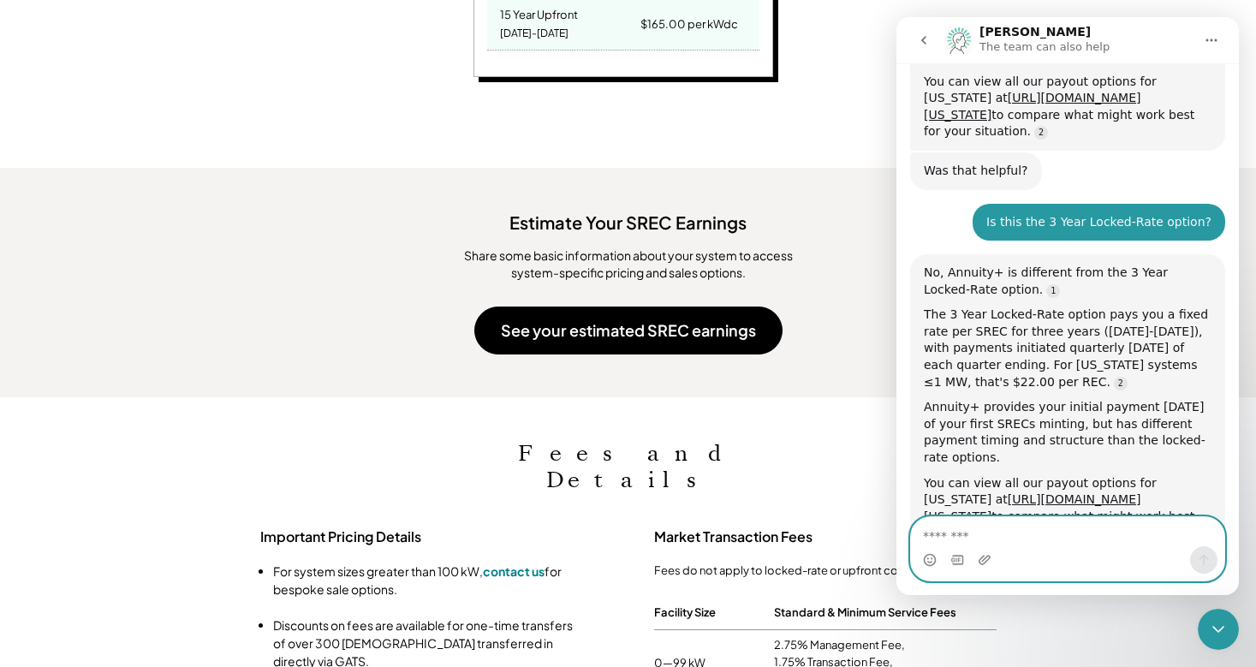
click at [969, 532] on textarea "Message…" at bounding box center [1067, 531] width 313 height 29
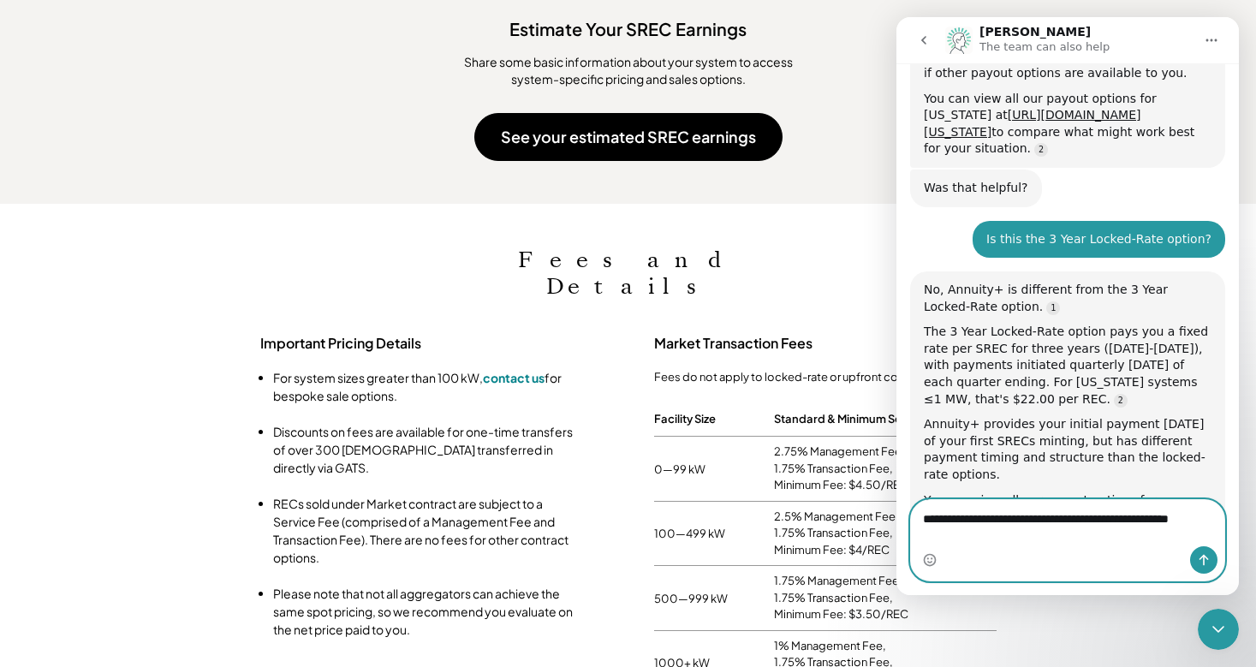
scroll to position [1697, 0]
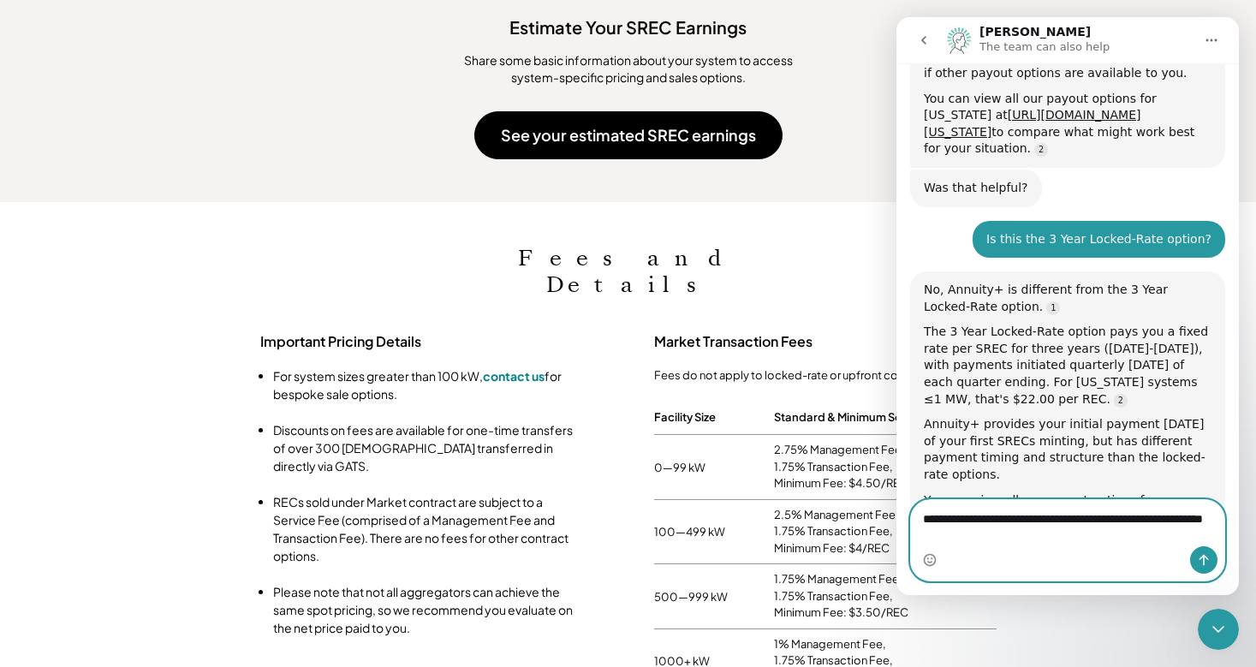
click at [1090, 520] on textarea "**********" at bounding box center [1067, 523] width 313 height 46
type textarea "**********"
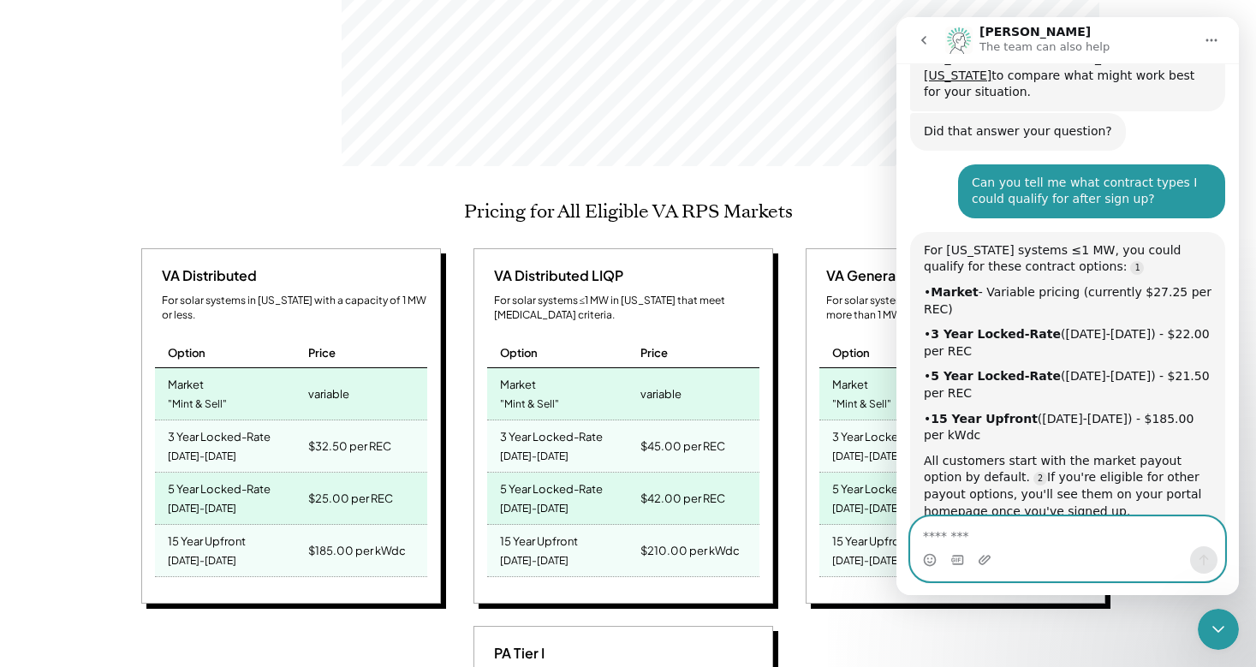
scroll to position [597, 0]
click at [1195, 43] on button "Home" at bounding box center [1211, 40] width 33 height 33
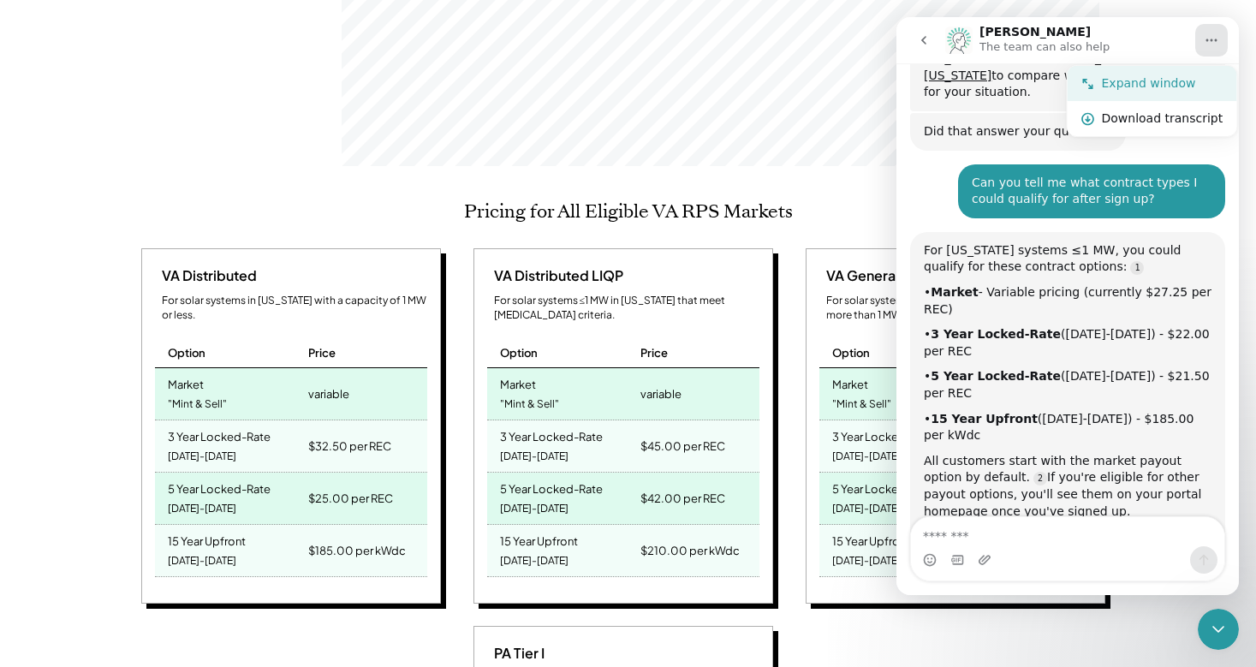
click at [1156, 87] on div "Expand window" at bounding box center [1163, 83] width 122 height 18
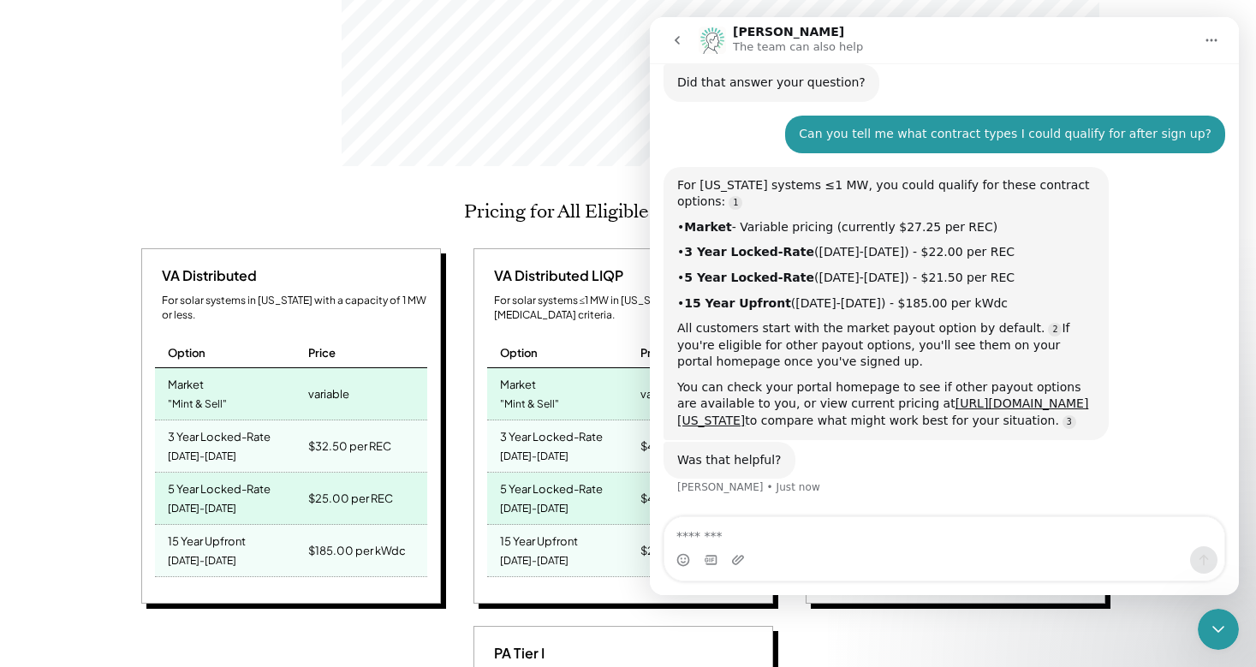
scroll to position [1965, 0]
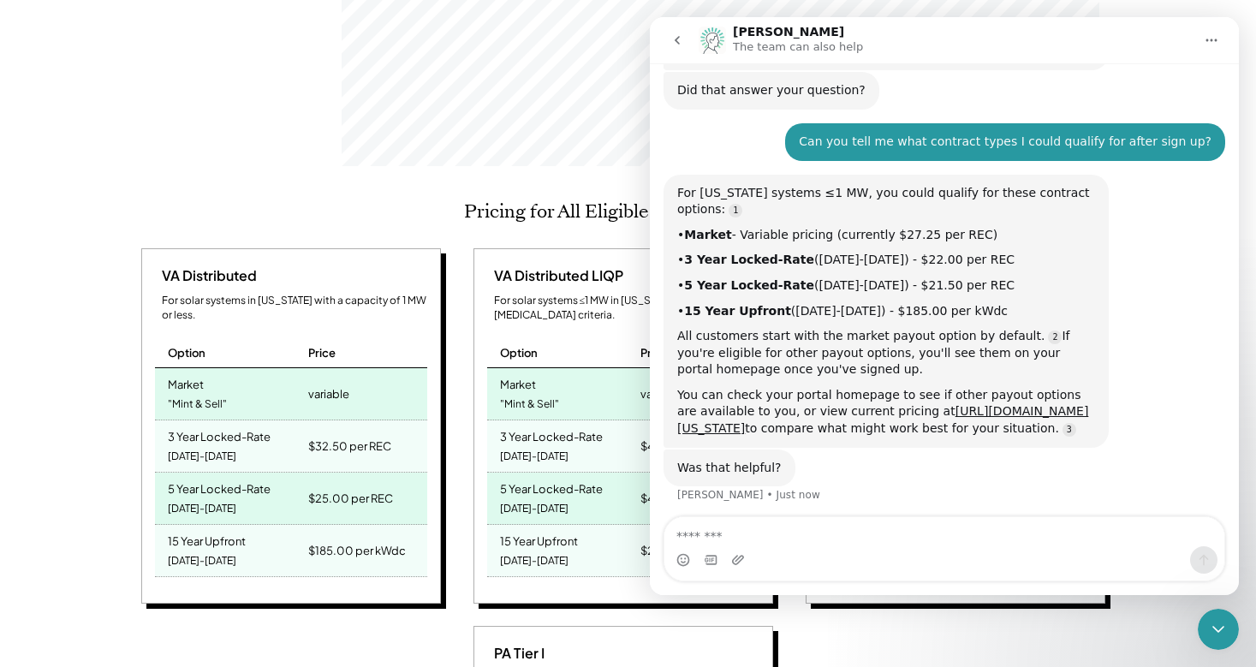
click at [1218, 32] on button "Home" at bounding box center [1211, 40] width 33 height 33
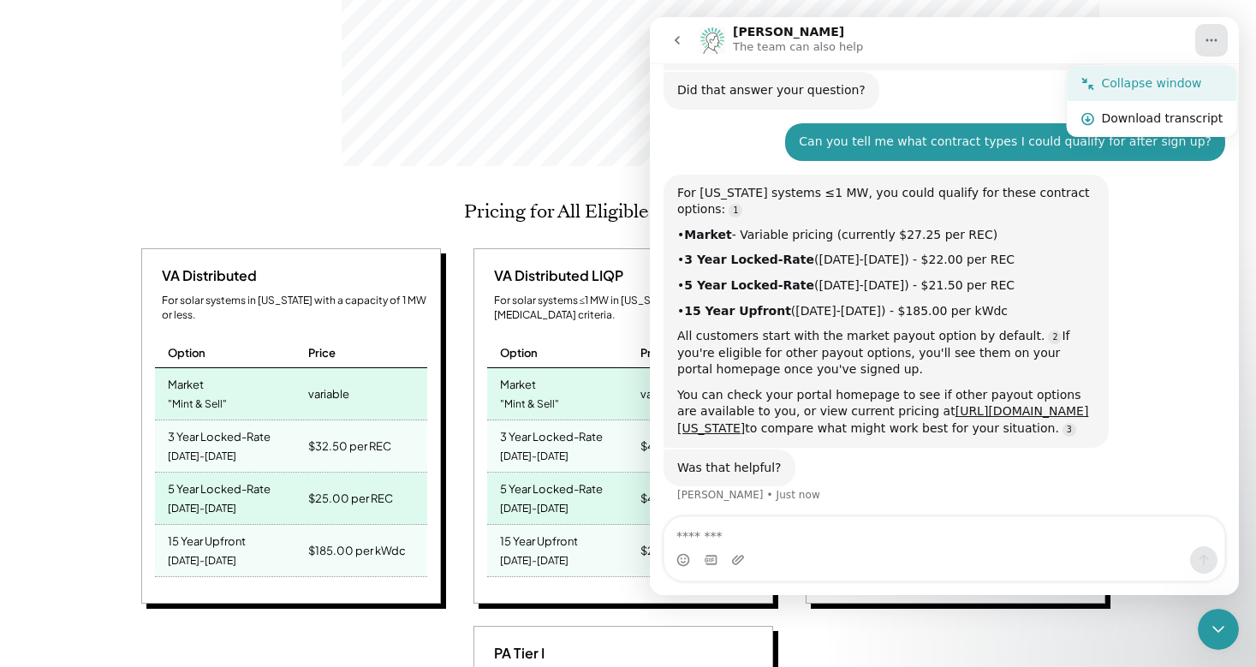
click at [1181, 77] on div "Collapse window" at bounding box center [1163, 83] width 122 height 18
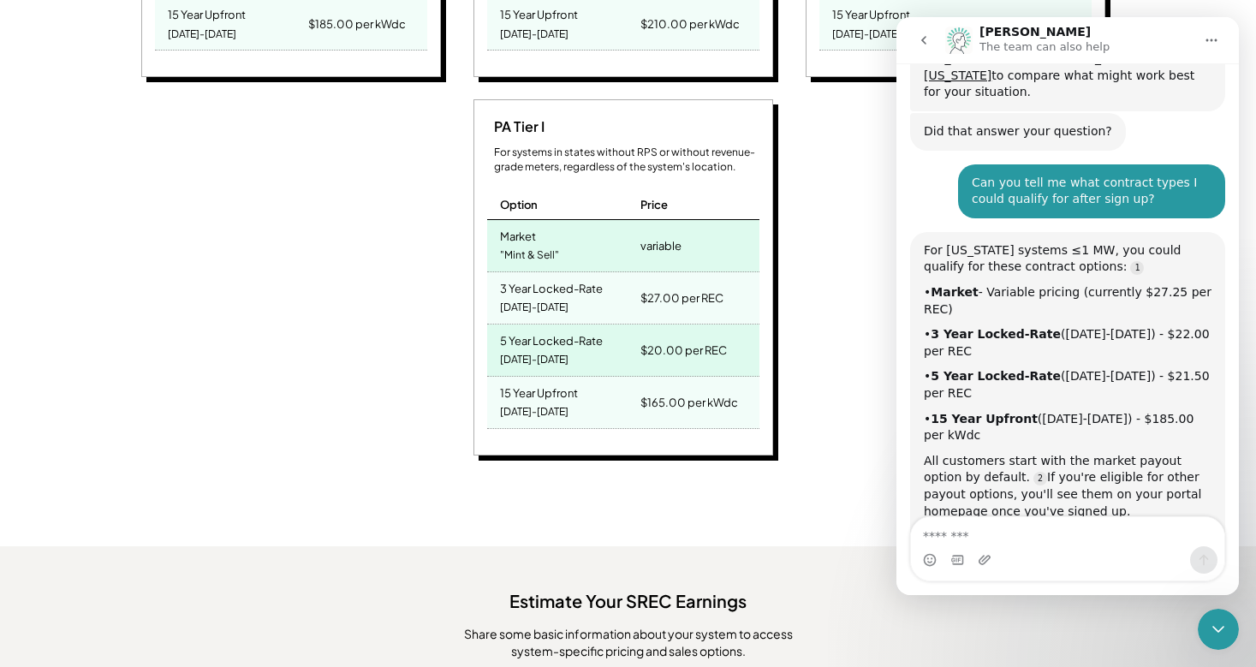
scroll to position [1126, 0]
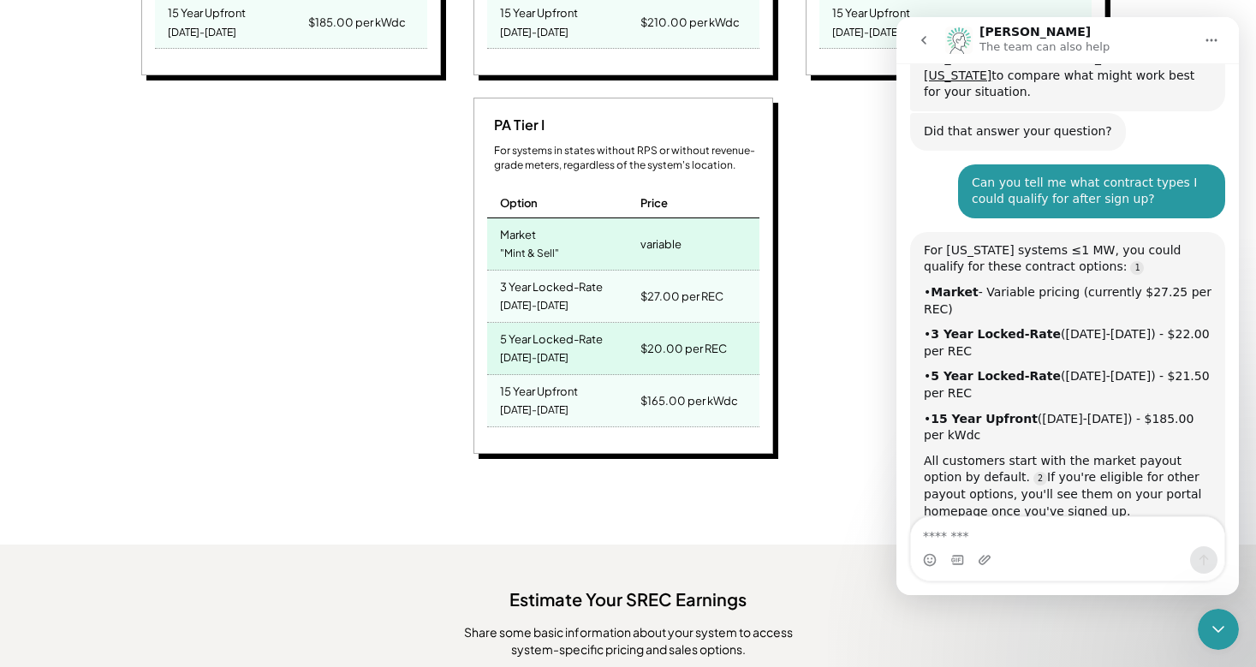
click at [922, 42] on icon "go back" at bounding box center [924, 40] width 14 height 14
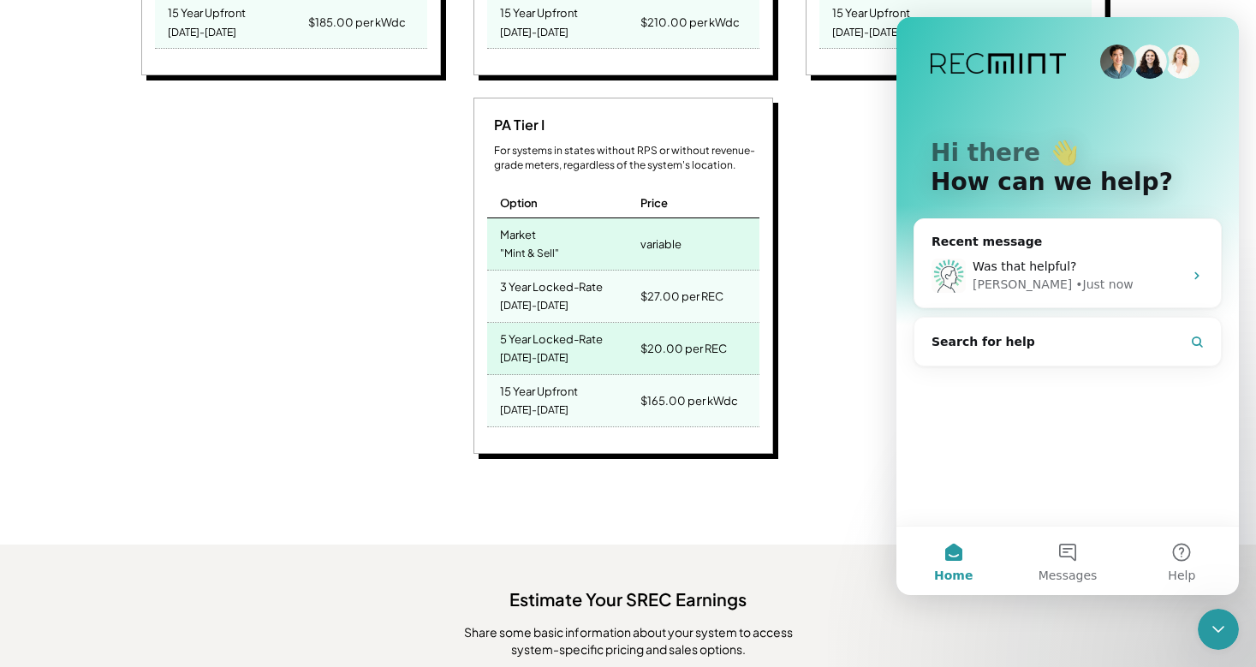
click at [847, 124] on div "PA Tier I For systems in states without RPS or without revenue-grade meters, re…" at bounding box center [625, 278] width 979 height 361
click at [838, 264] on div "PA Tier I For systems in states without RPS or without revenue-grade meters, re…" at bounding box center [625, 278] width 979 height 361
click at [1221, 627] on icon "Close Intercom Messenger" at bounding box center [1218, 629] width 21 height 21
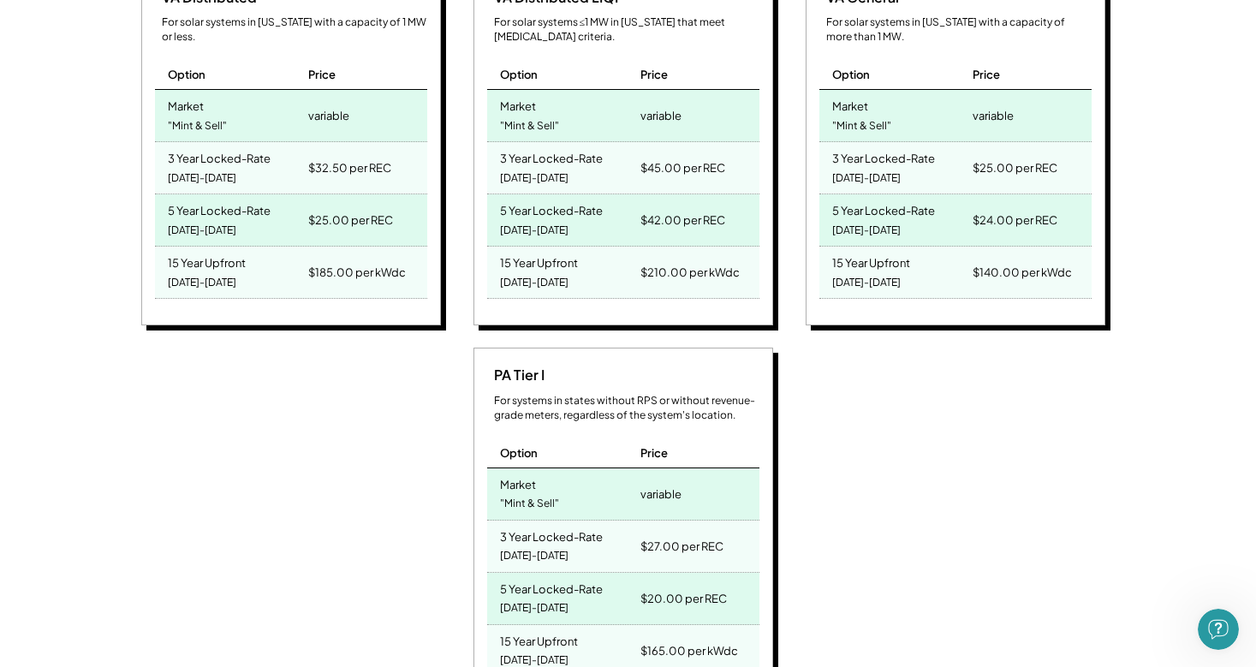
scroll to position [875, 0]
click at [1213, 627] on icon "Open Intercom Messenger" at bounding box center [1218, 629] width 28 height 28
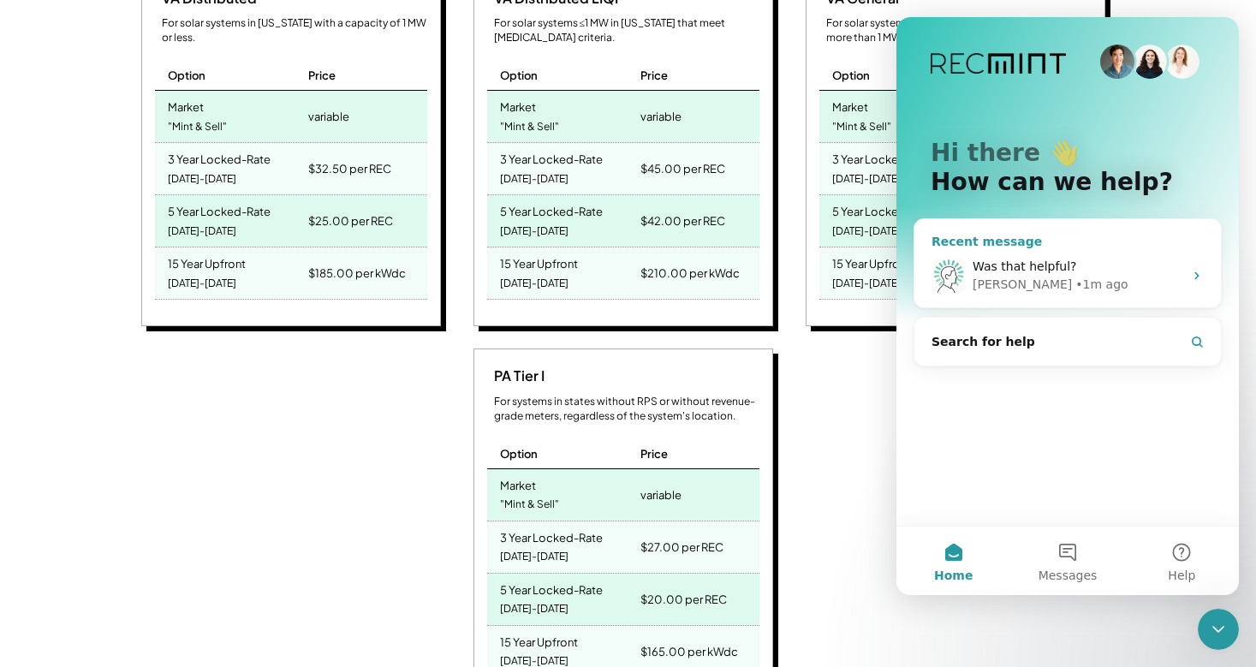
click at [1037, 262] on span "Was that helpful?" at bounding box center [1024, 266] width 104 height 14
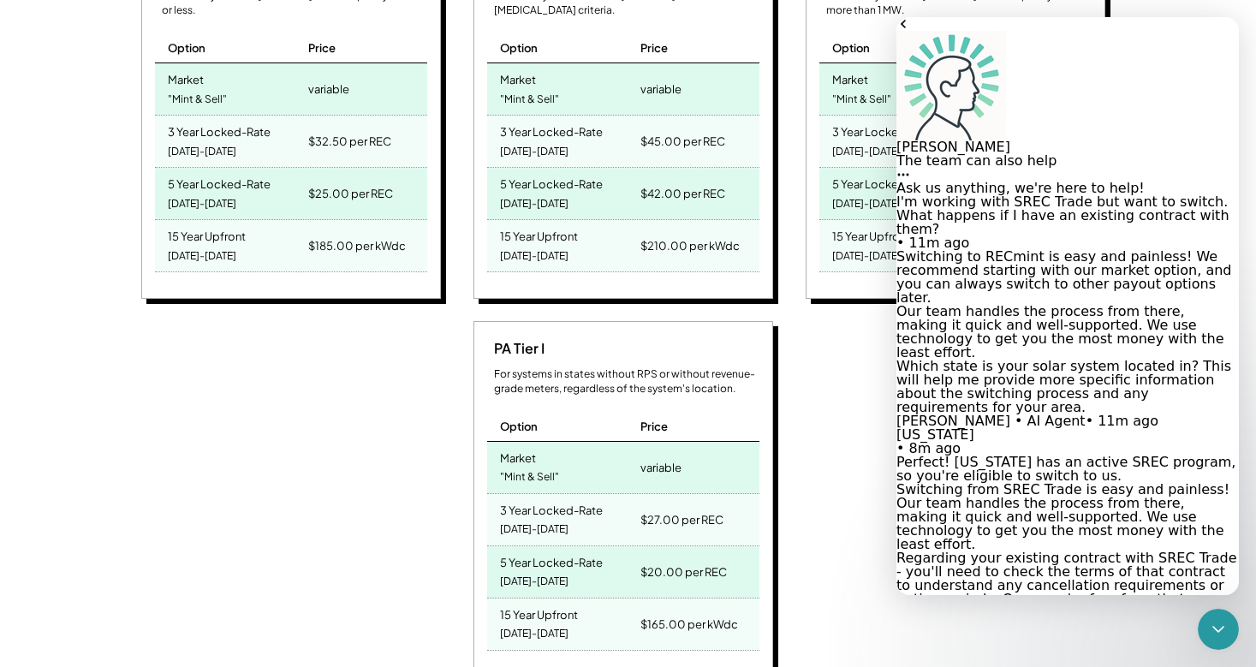
scroll to position [2406, 0]
drag, startPoint x: 960, startPoint y: 279, endPoint x: 922, endPoint y: 98, distance: 184.7
copy div "For [US_STATE] systems ≤1 MW, you could qualify for these contract options: • M…"
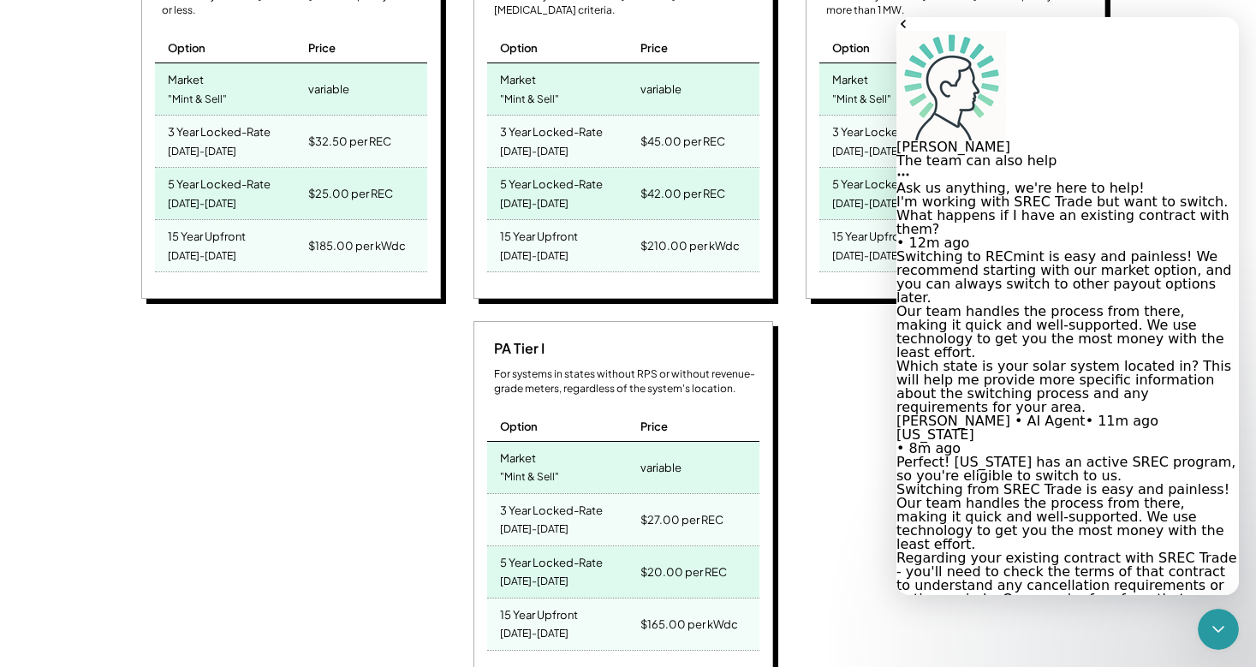
scroll to position [2440, 0]
type textarea "**********"
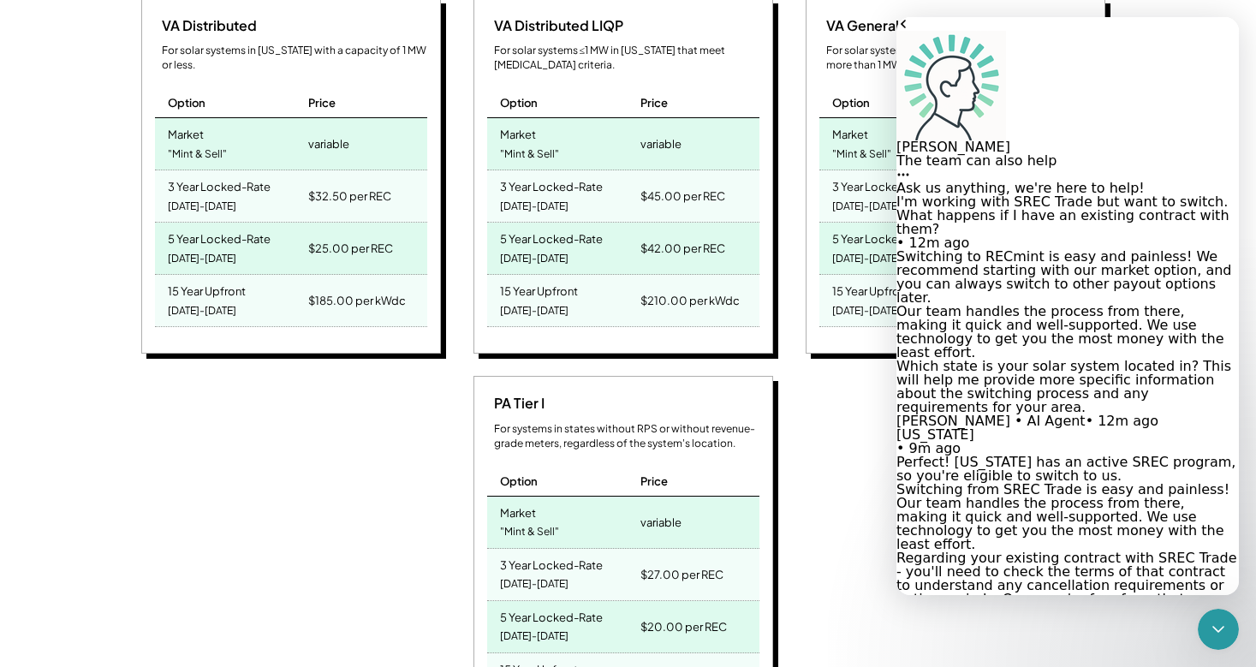
scroll to position [817, 0]
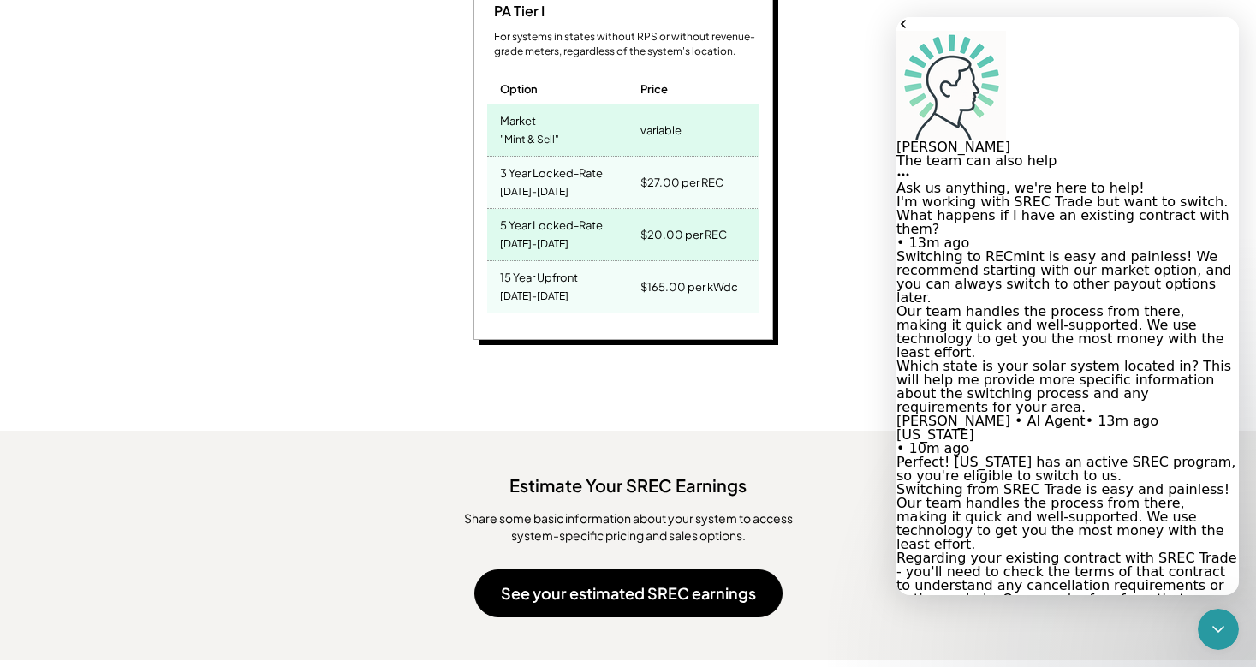
scroll to position [1239, 0]
type textarea "*"
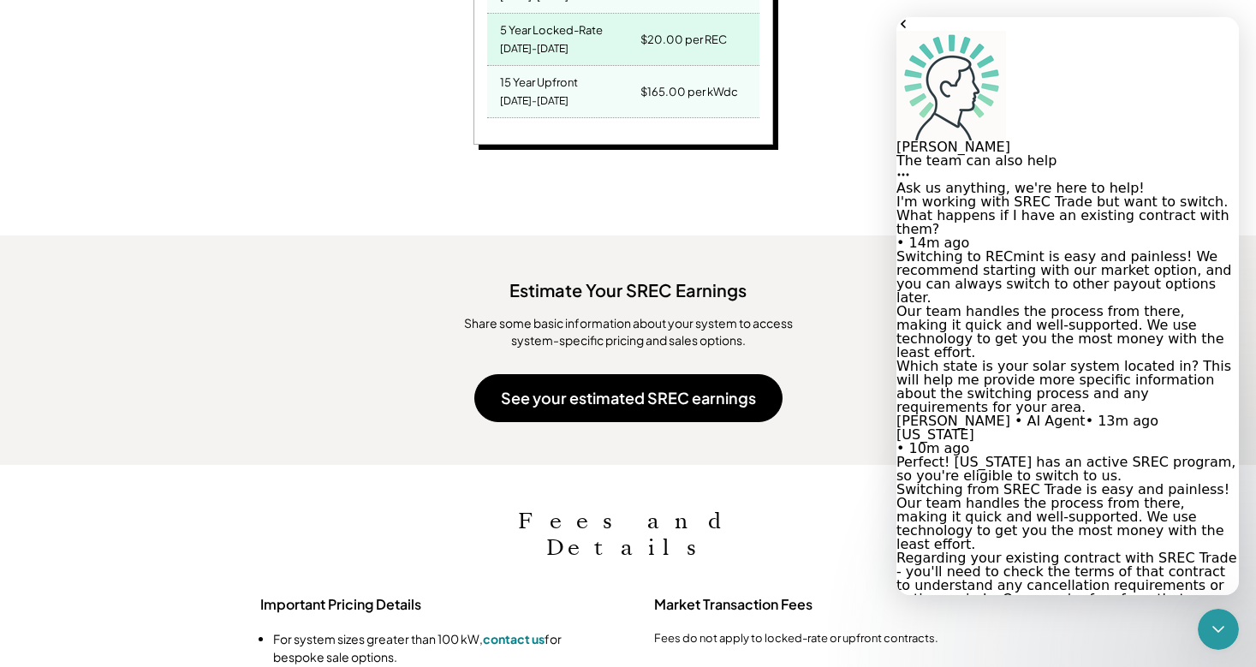
scroll to position [1436, 0]
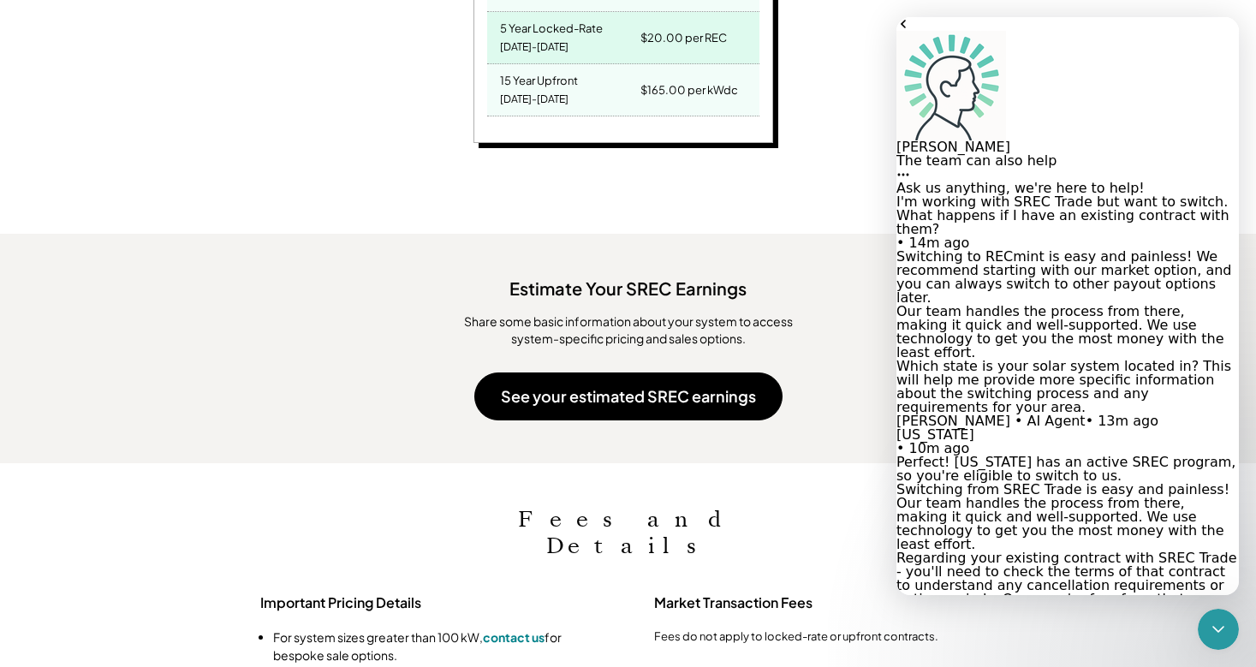
type textarea "**********"
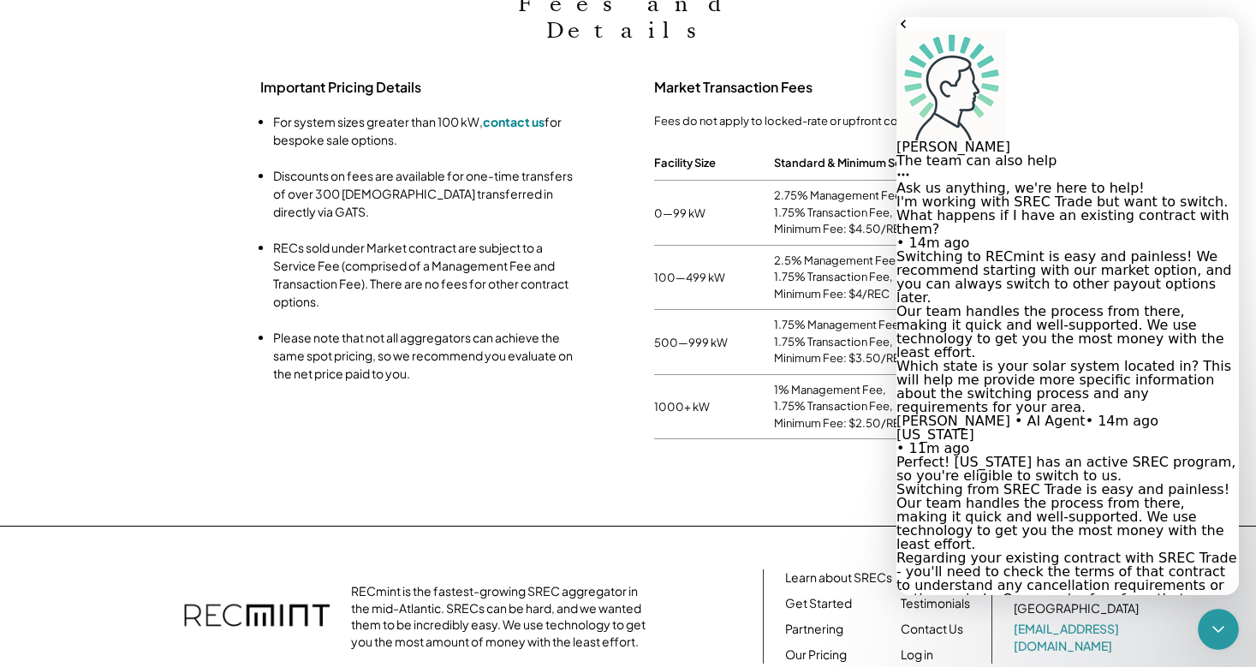
scroll to position [3253, 0]
type textarea "**********"
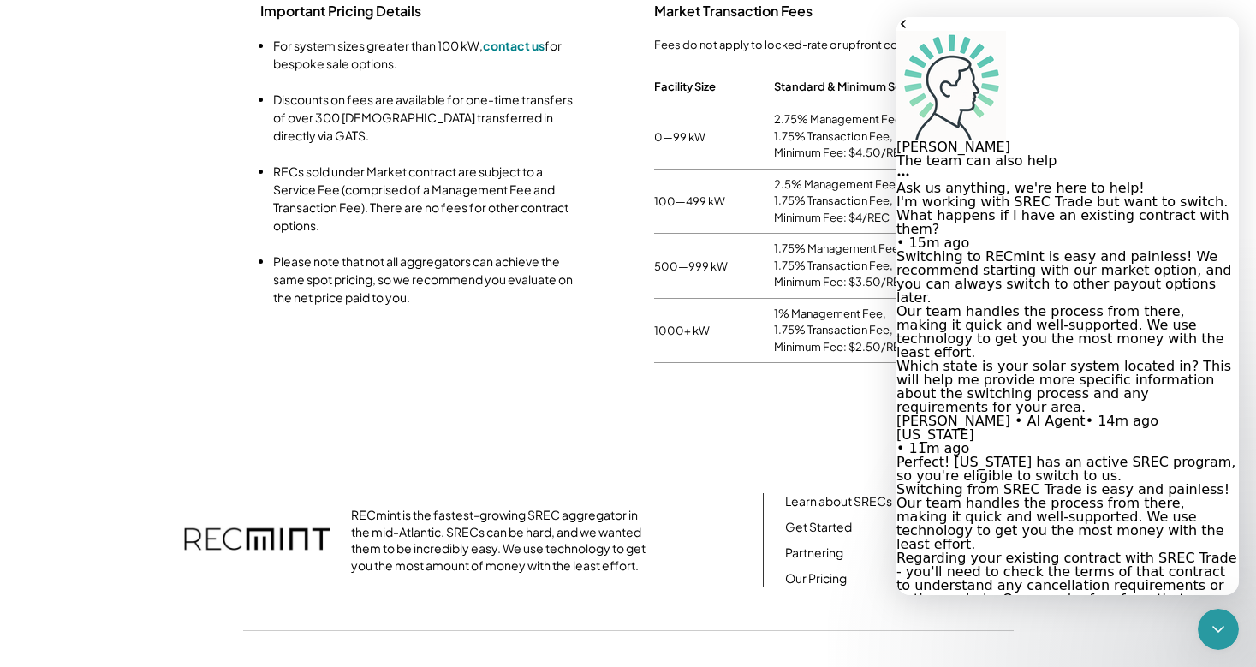
scroll to position [3689, 0]
type textarea "**********"
type textarea "*"
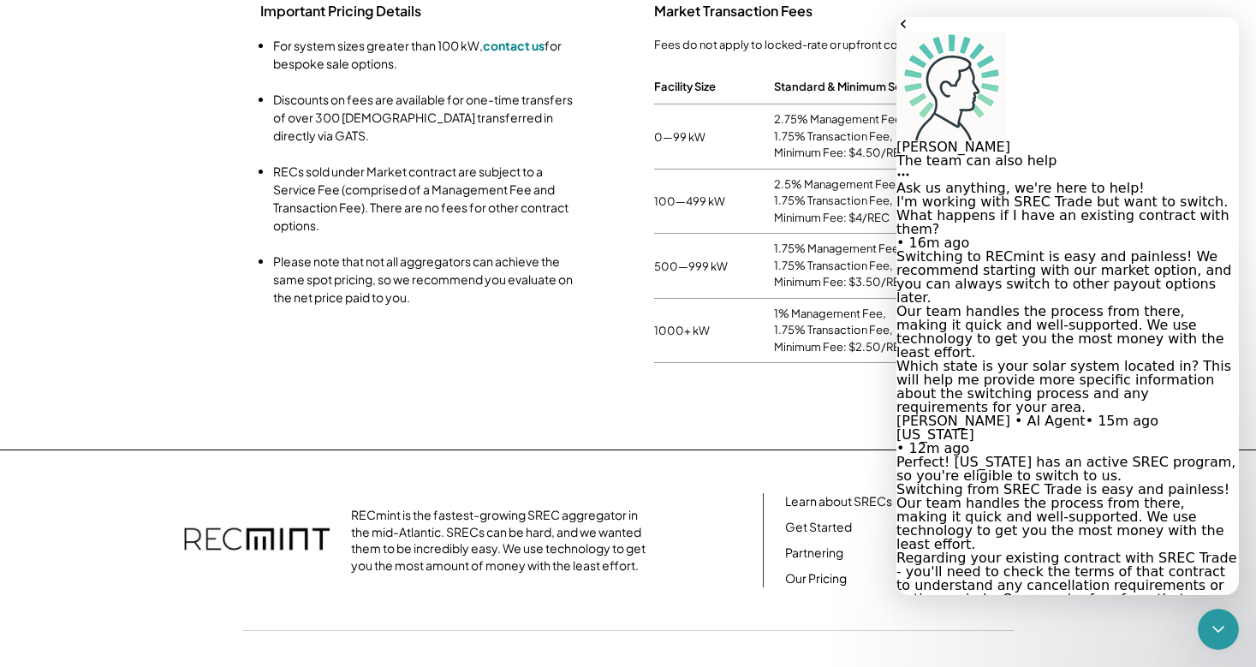
type textarea "**********"
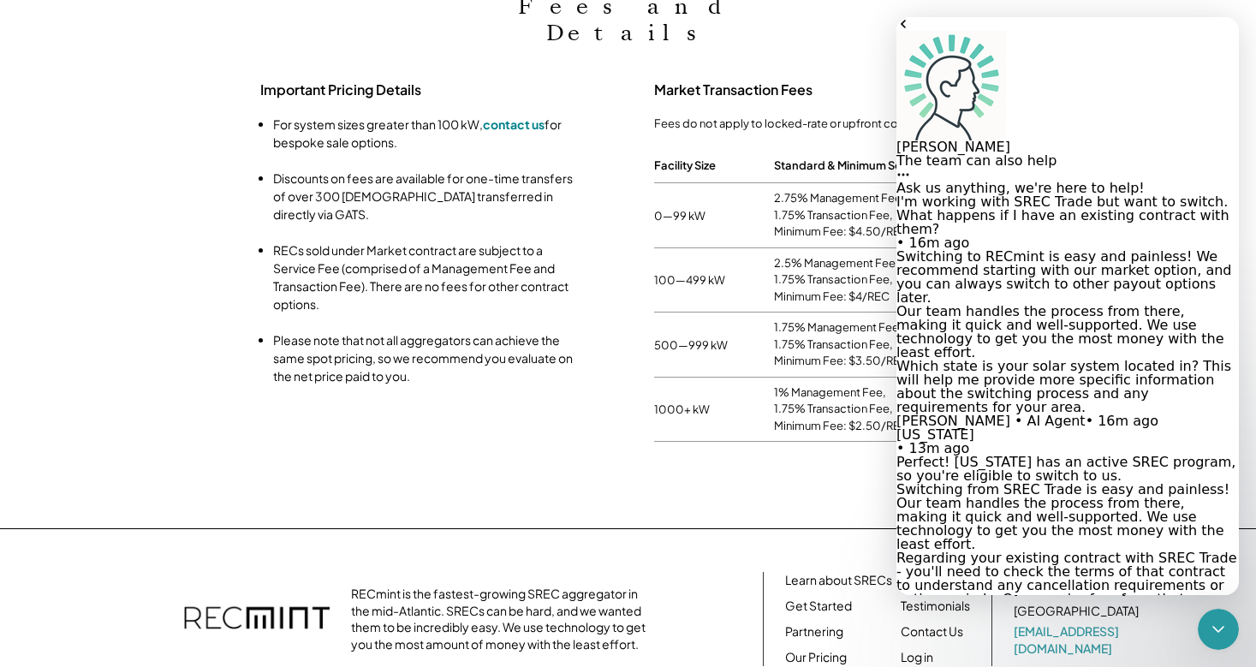
scroll to position [4441, 0]
type textarea "*"
type textarea "**********"
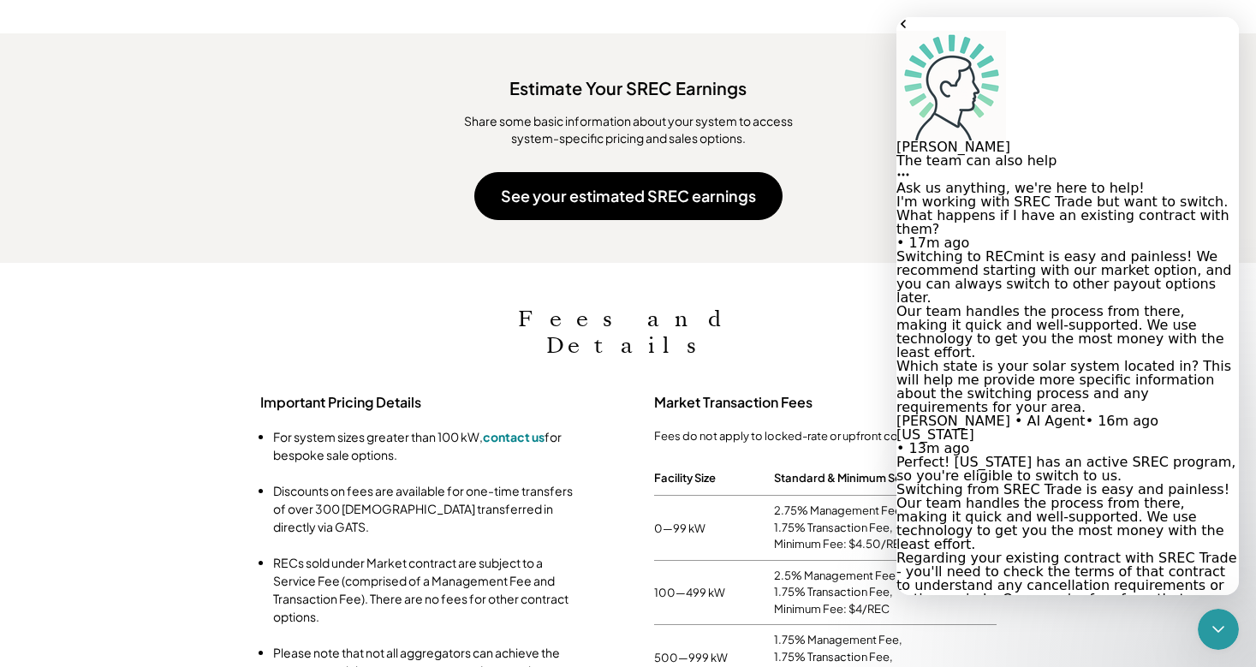
scroll to position [4795, 0]
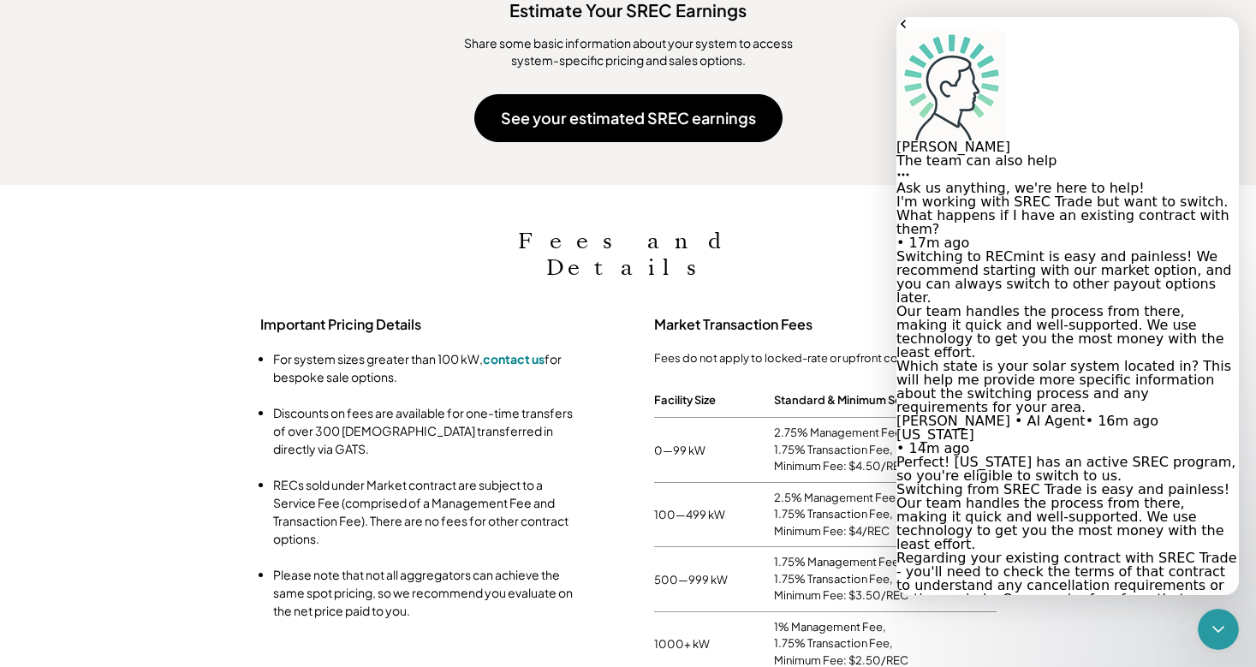
type textarea "**********"
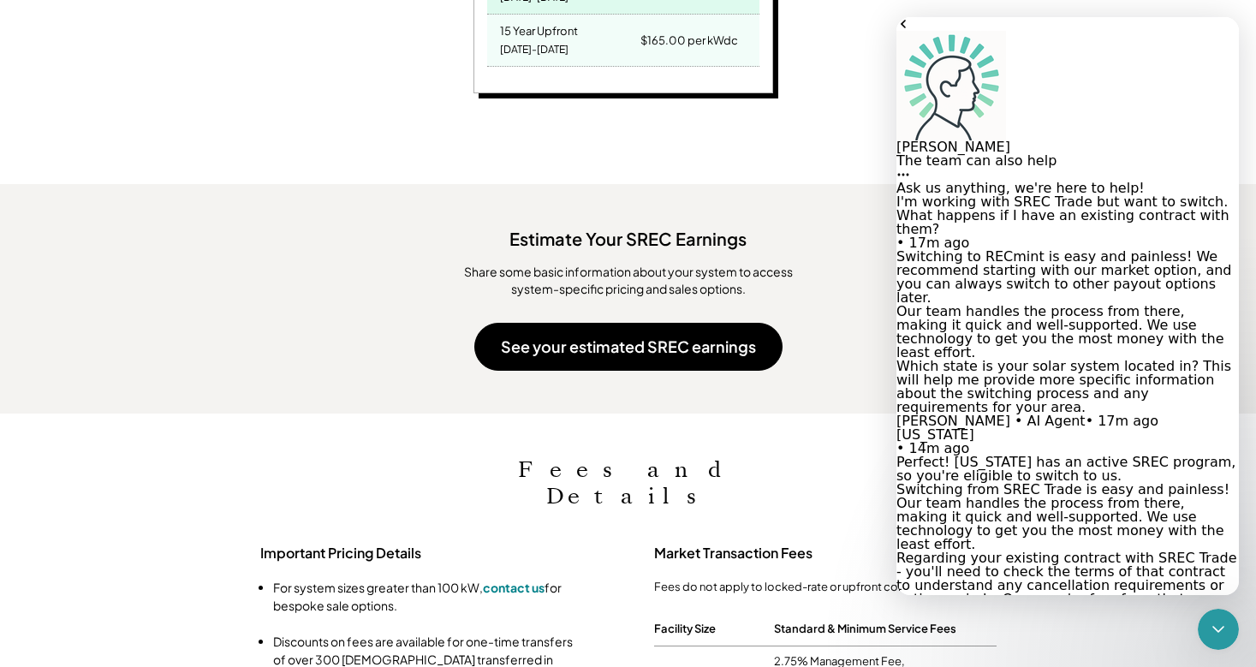
scroll to position [1601, 0]
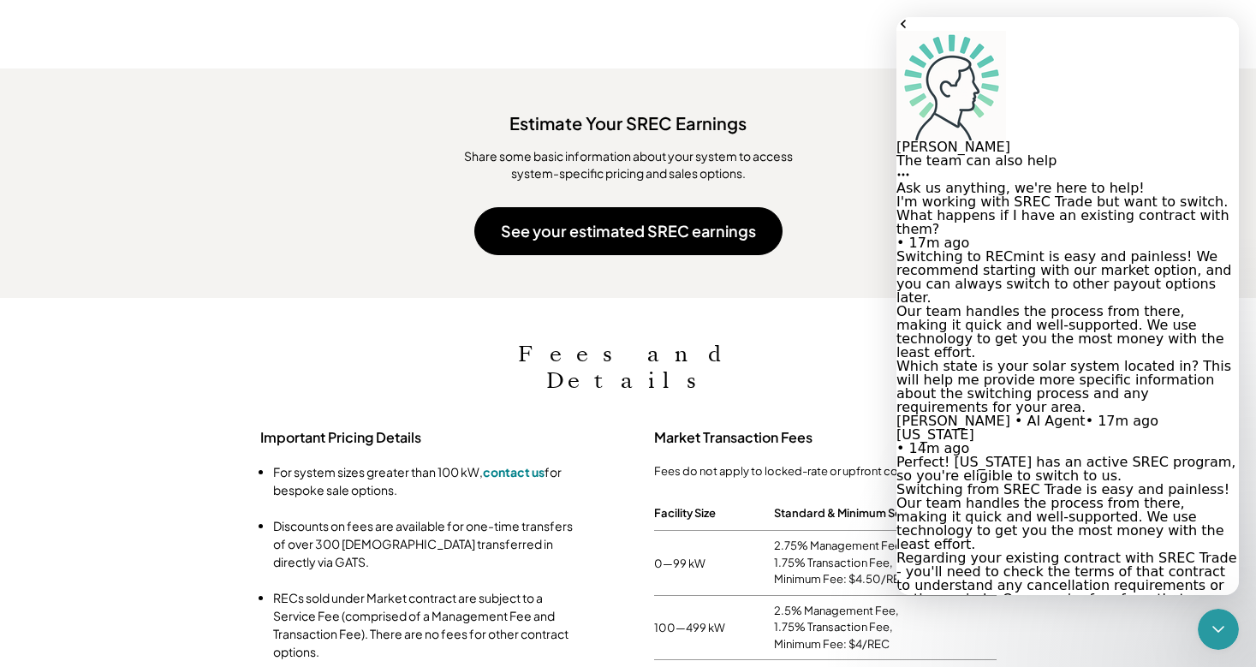
type textarea "**********"
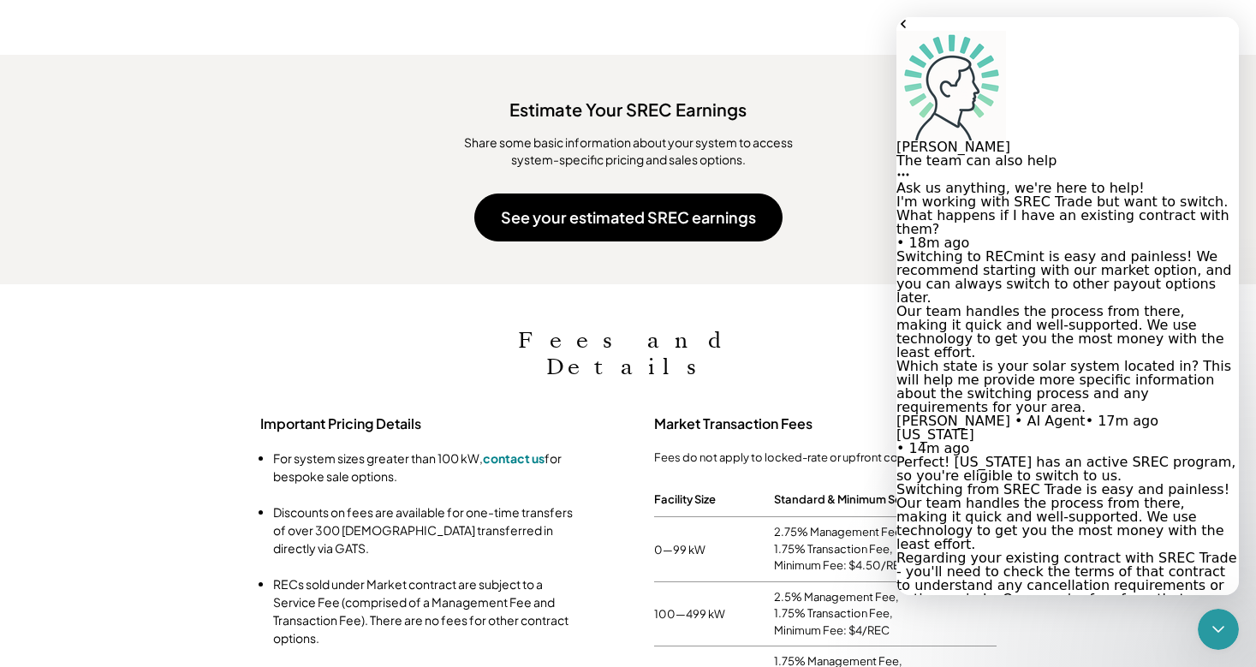
scroll to position [5245, 0]
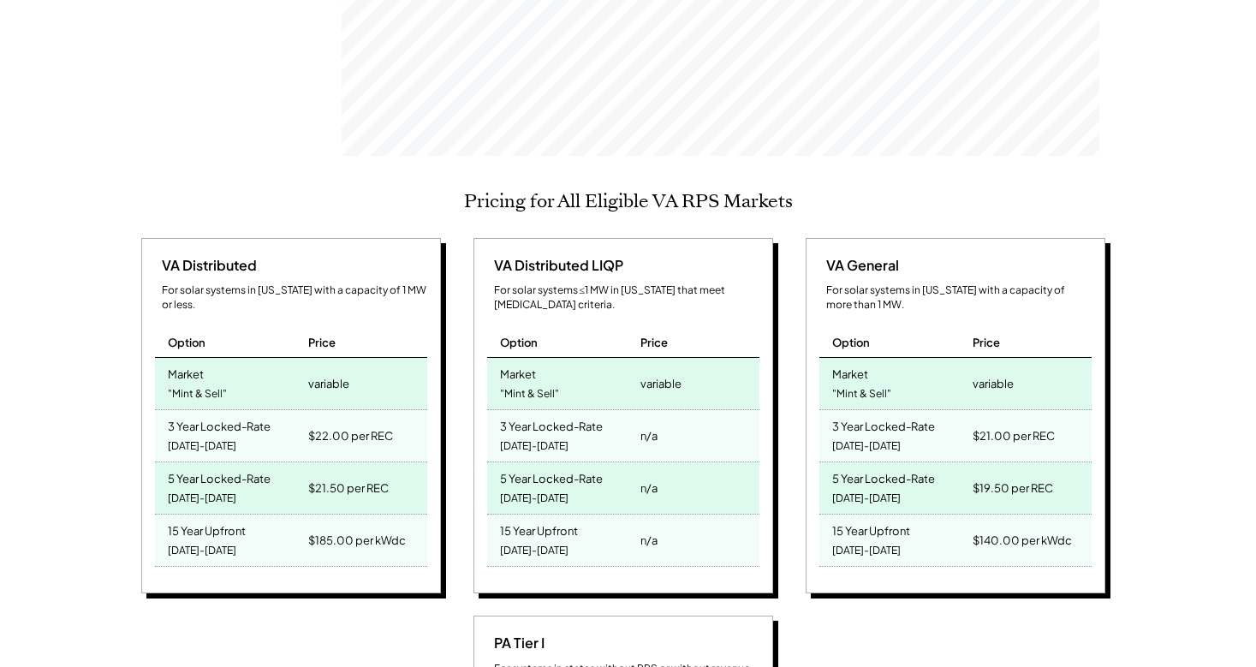
scroll to position [608, 0]
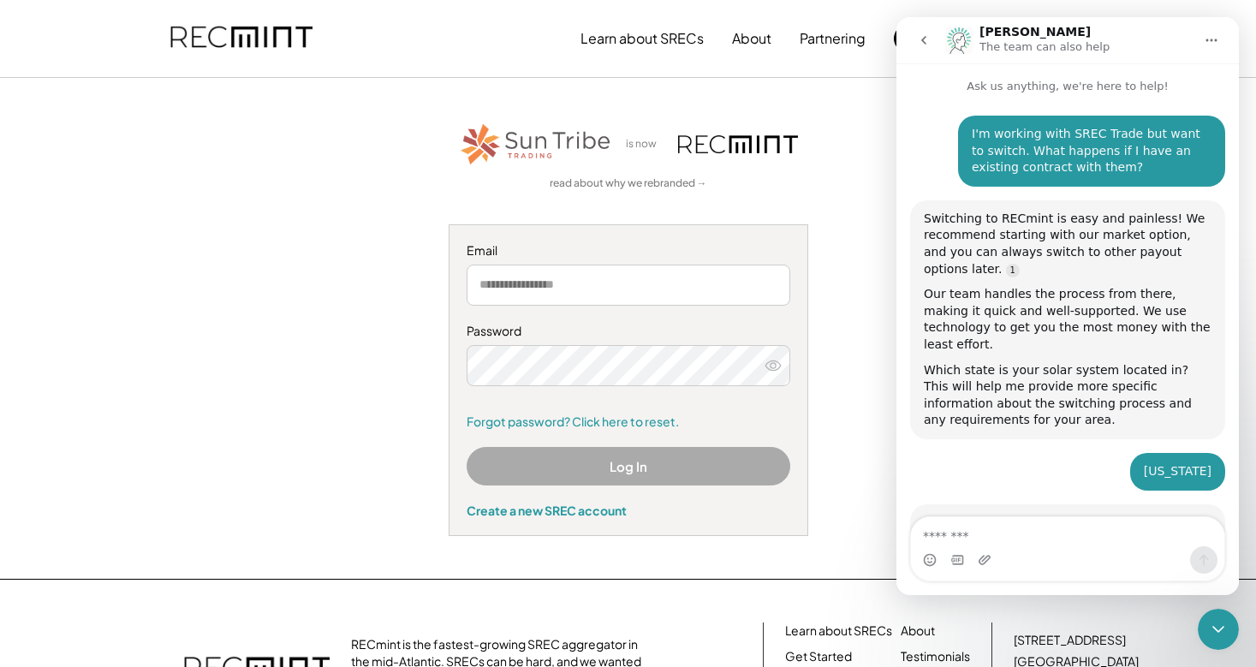
scroll to position [5374, 0]
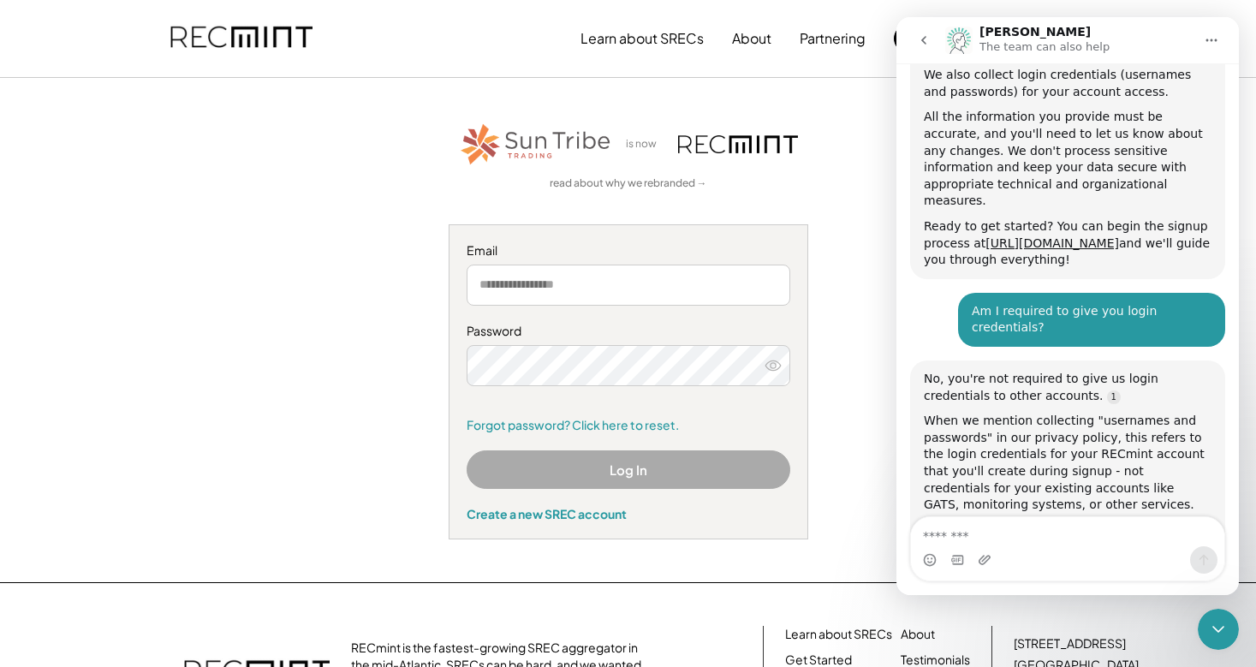
scroll to position [5374, 0]
